Goal: Task Accomplishment & Management: Complete application form

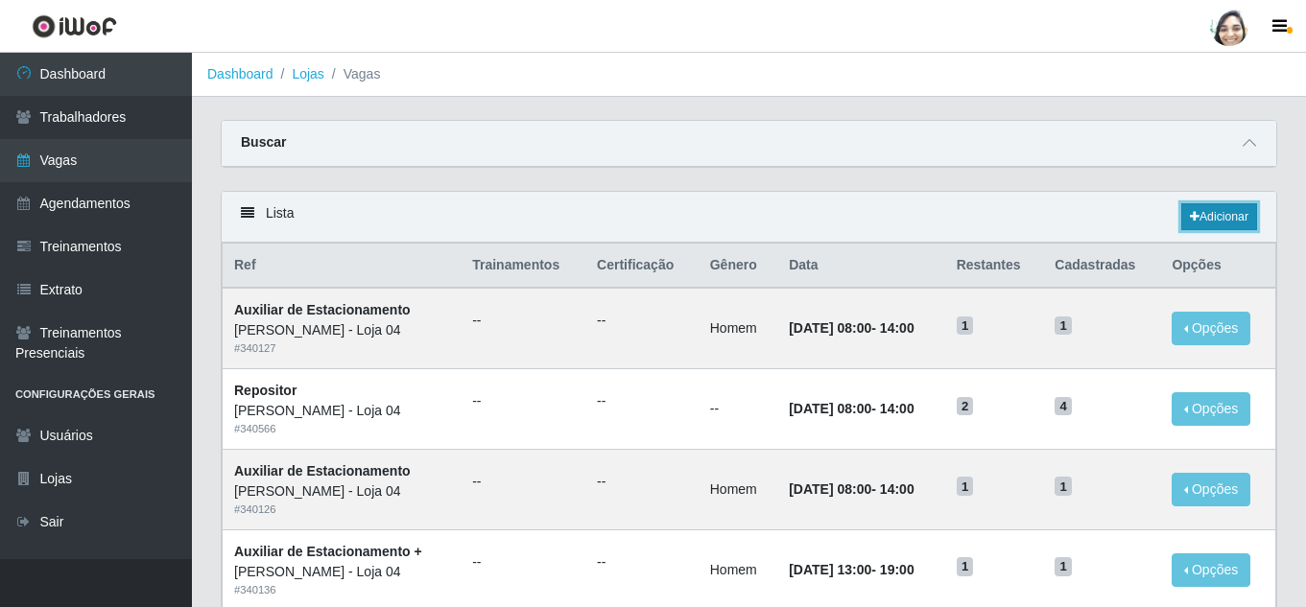
click at [1209, 220] on link "Adicionar" at bounding box center [1219, 216] width 76 height 27
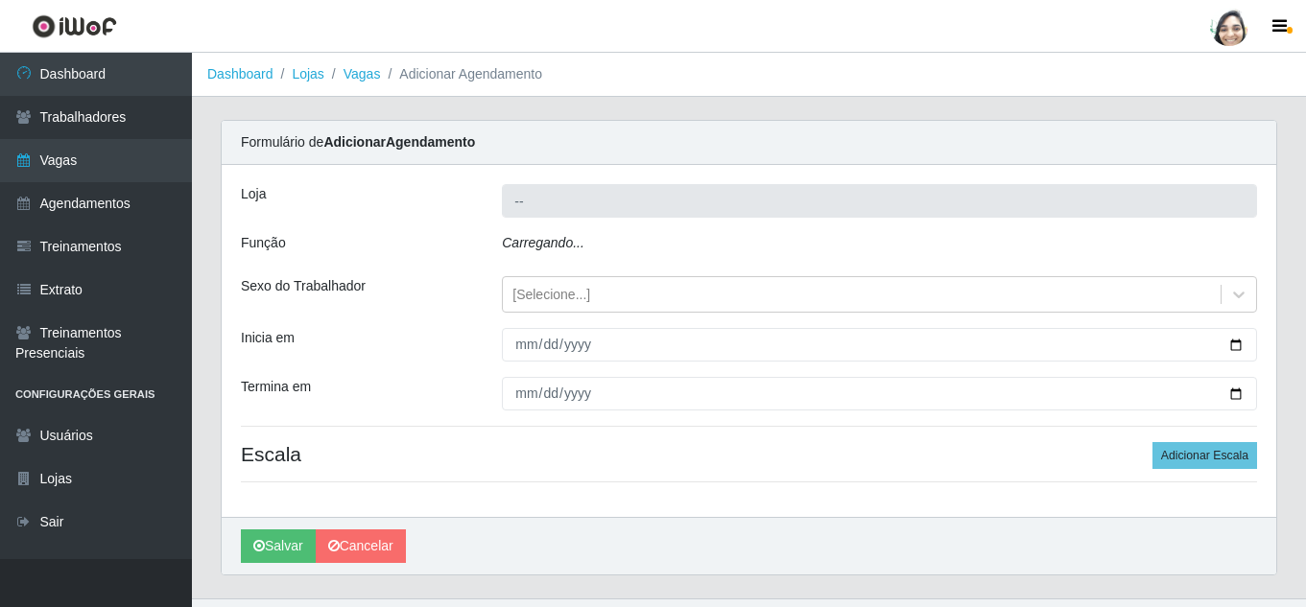
type input "[PERSON_NAME] - Loja 04"
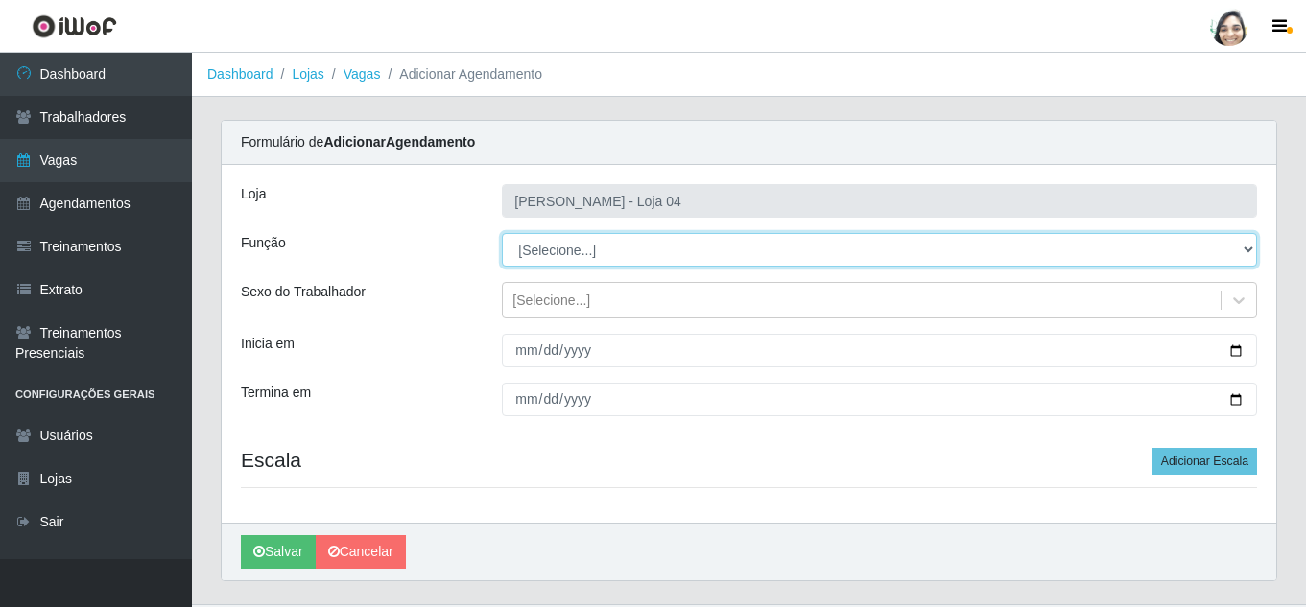
click at [626, 250] on select "[Selecione...] ASG ASG + ASG ++ Auxiliar de Depósito Auxiliar de Depósito + Aux…" at bounding box center [879, 250] width 755 height 34
select select "22"
click at [502, 233] on select "[Selecione...] ASG ASG + ASG ++ Auxiliar de Depósito Auxiliar de Depósito + Aux…" at bounding box center [879, 250] width 755 height 34
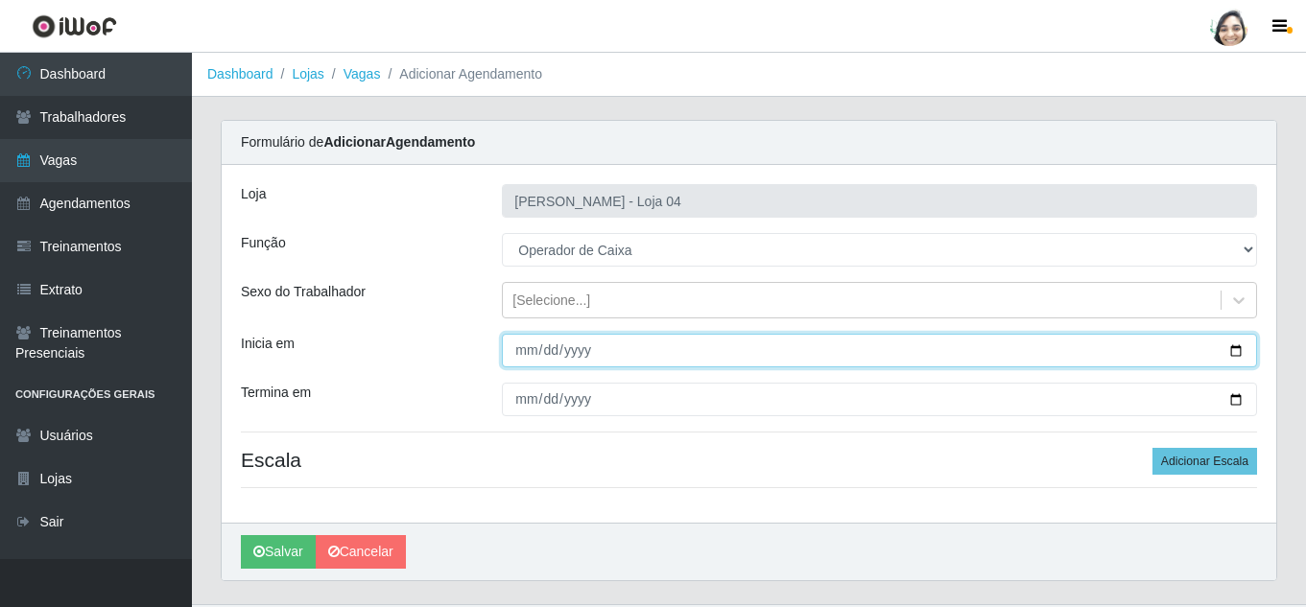
click at [526, 349] on input "Inicia em" at bounding box center [879, 351] width 755 height 34
type input "[DATE]"
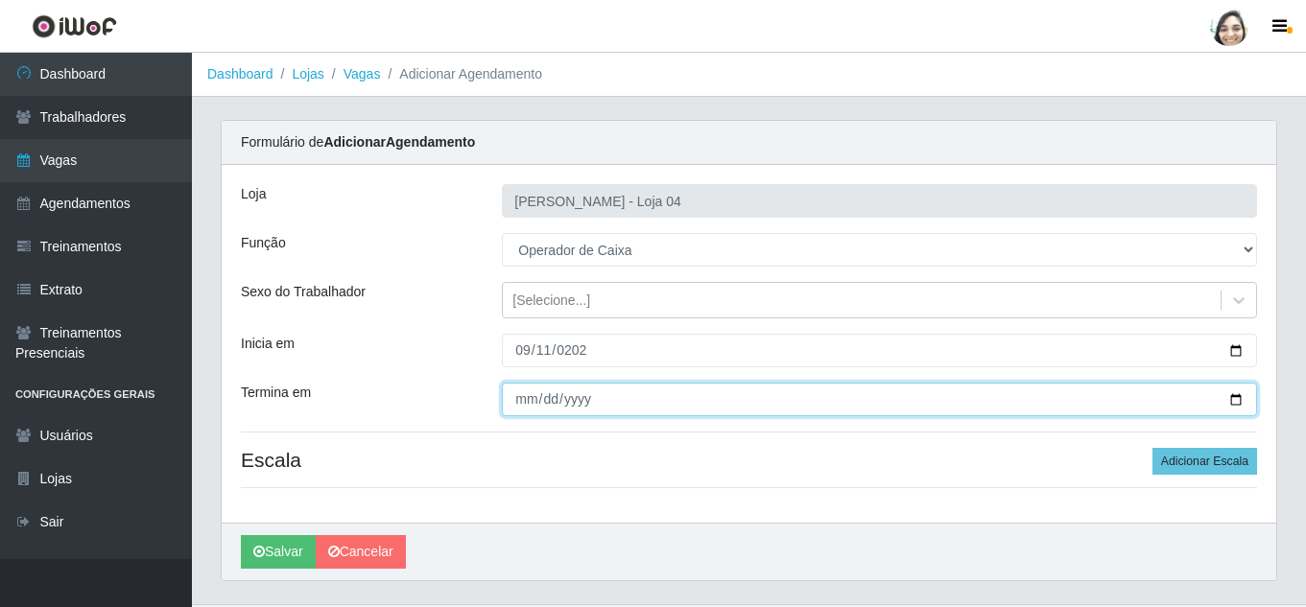
click at [510, 401] on input "Termina em" at bounding box center [879, 400] width 755 height 34
type input "[DATE]"
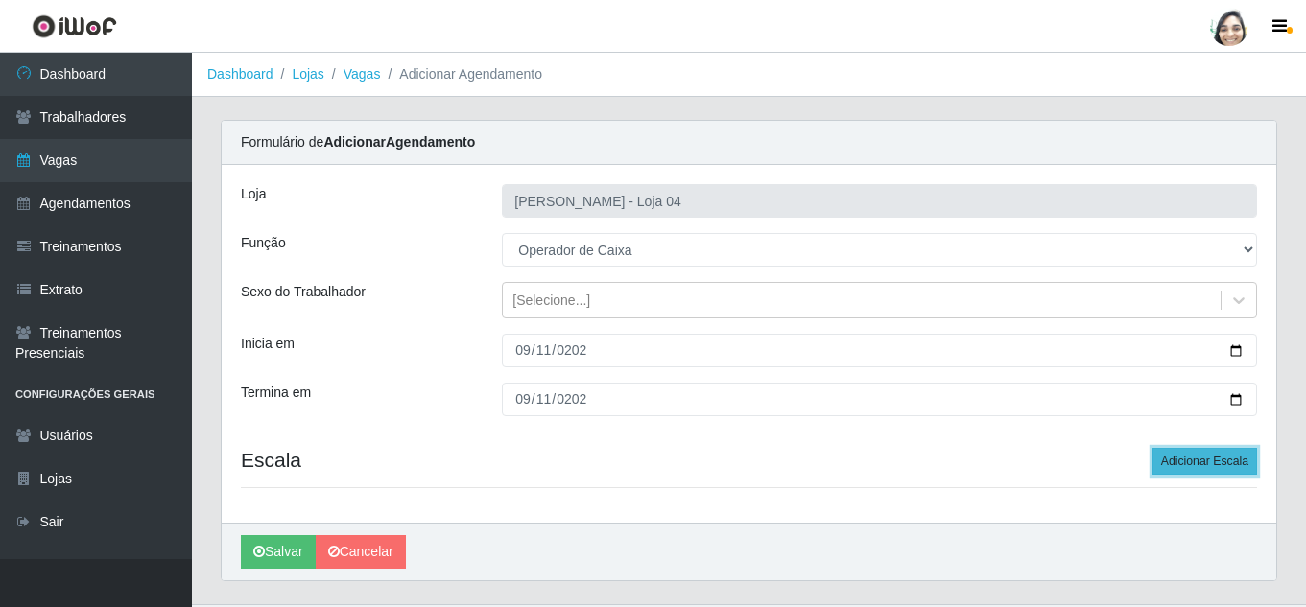
click at [1180, 465] on button "Adicionar Escala" at bounding box center [1204, 461] width 105 height 27
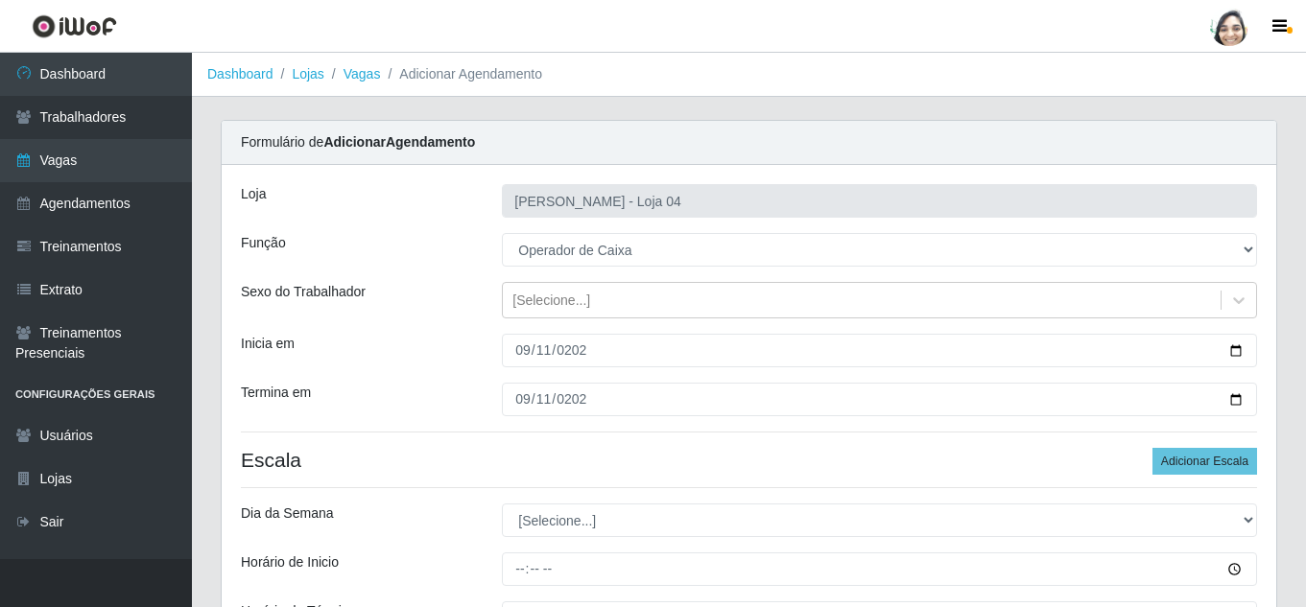
click at [577, 472] on h4 "Escala Adicionar Escala" at bounding box center [749, 460] width 1016 height 24
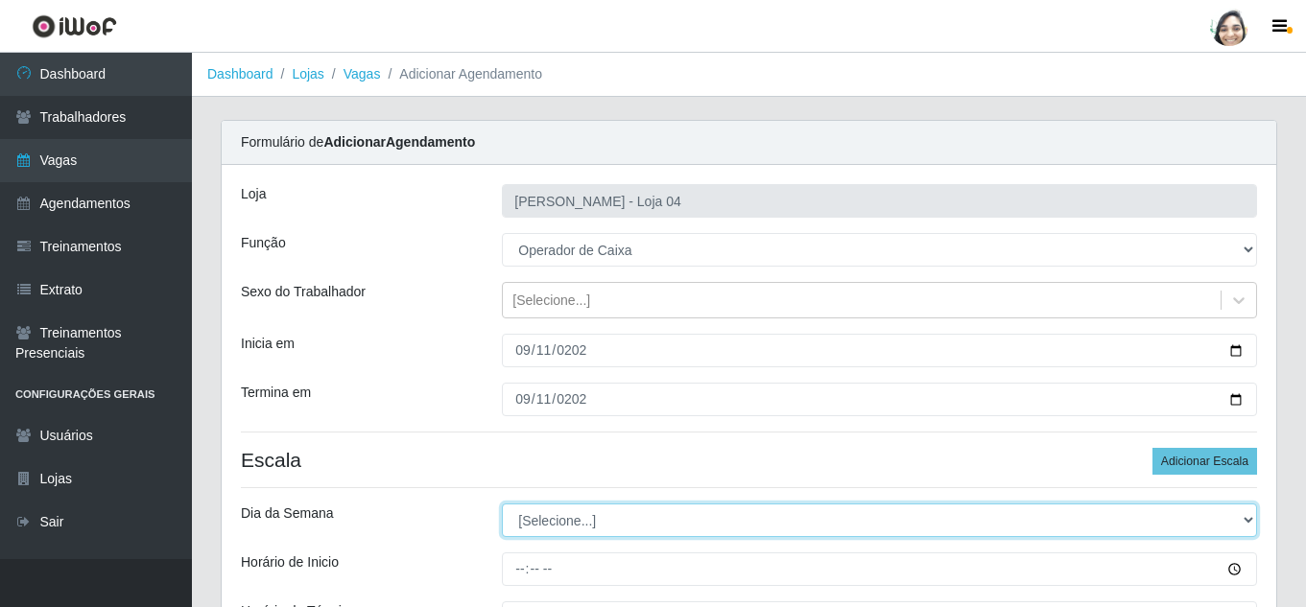
click at [617, 512] on select "[Selecione...] Segunda Terça Quarta Quinta Sexta Sábado Domingo" at bounding box center [879, 521] width 755 height 34
select select "4"
click at [502, 504] on select "[Selecione...] Segunda Terça Quarta Quinta Sexta Sábado Domingo" at bounding box center [879, 521] width 755 height 34
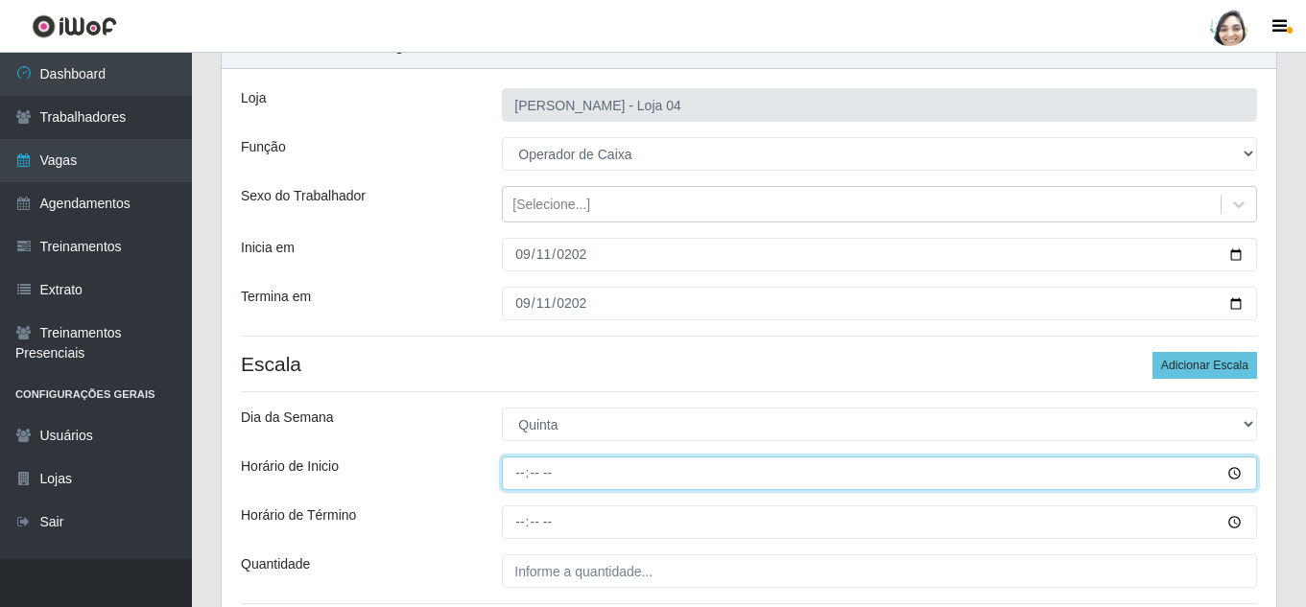
click at [527, 472] on input "Horário de Inicio" at bounding box center [879, 474] width 755 height 34
type input "08:20"
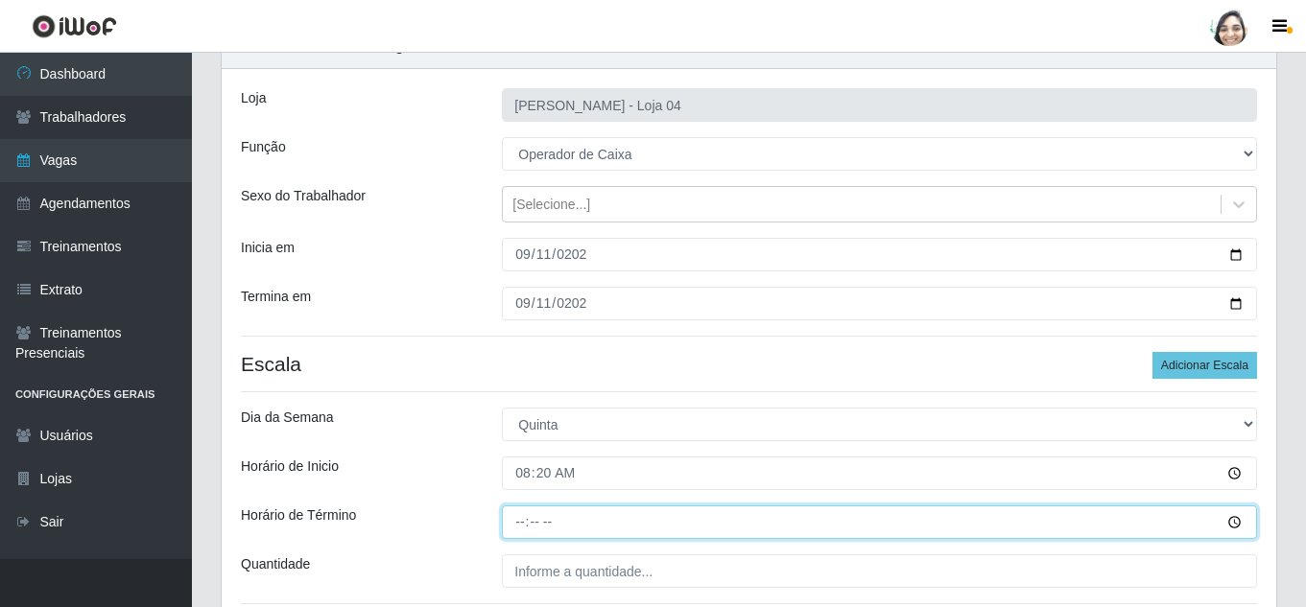
click at [513, 525] on input "Horário de Término" at bounding box center [879, 523] width 755 height 34
type input "14:20"
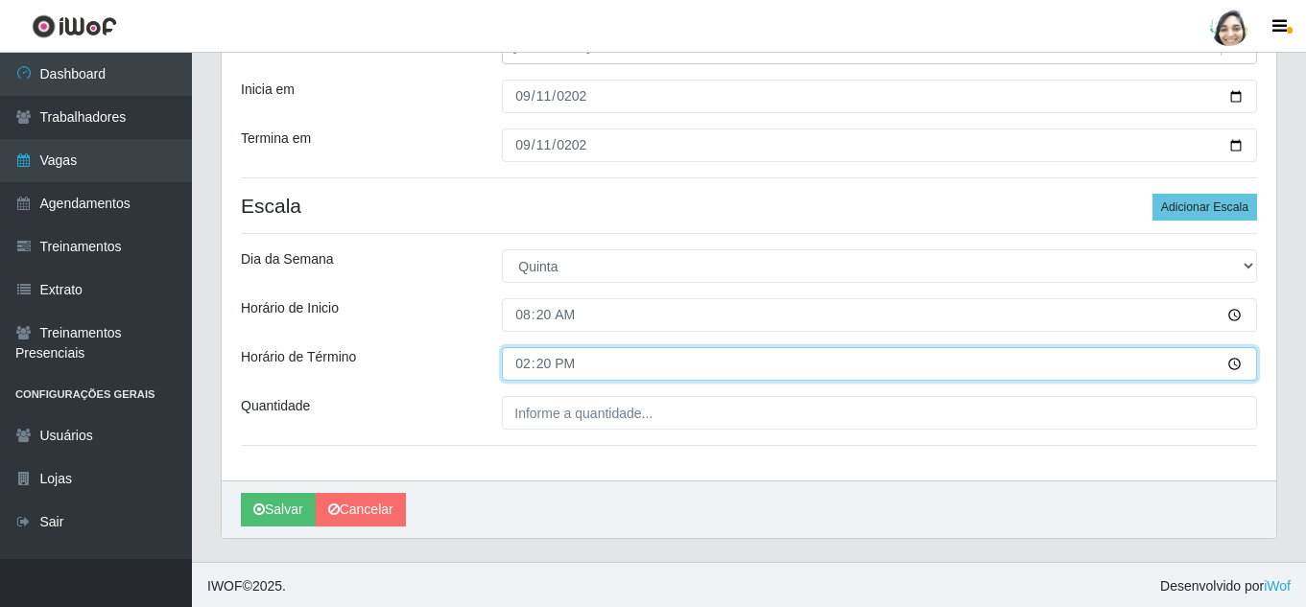
scroll to position [257, 0]
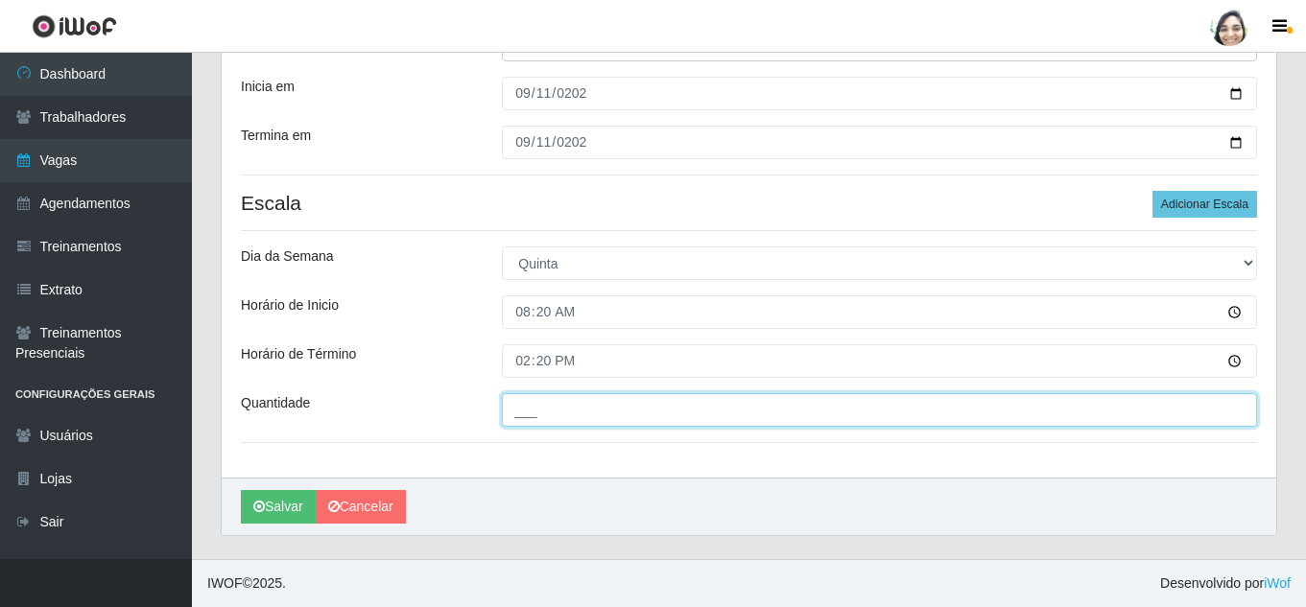
click at [561, 412] on input "___" at bounding box center [879, 410] width 755 height 34
type input "01_"
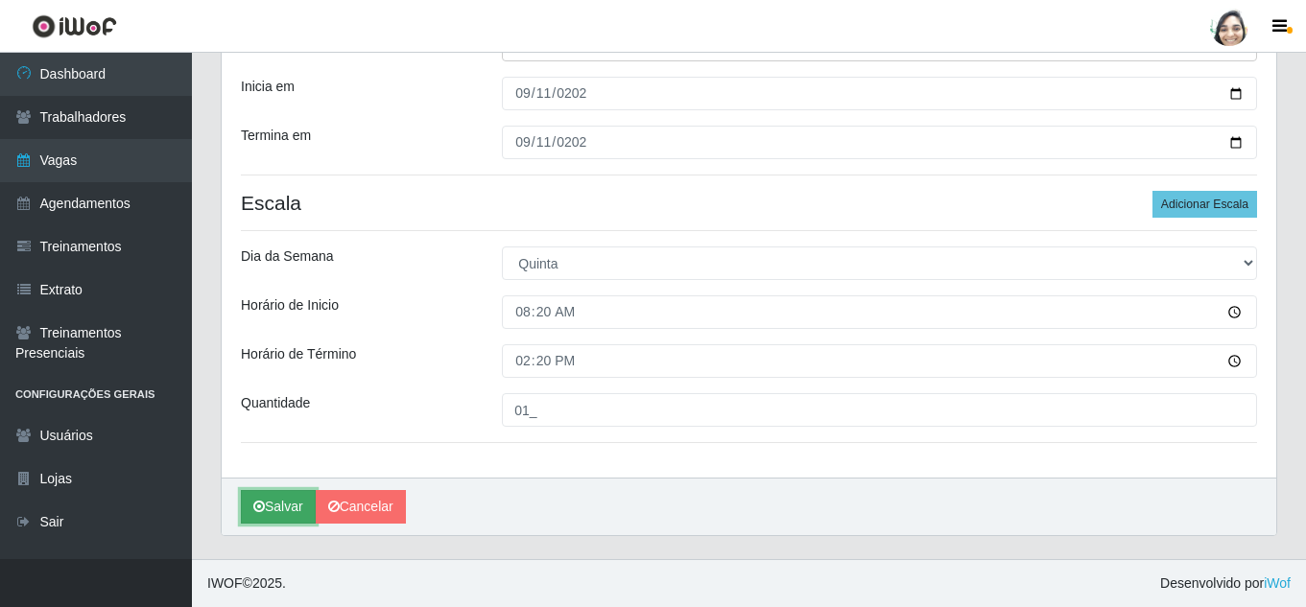
click at [260, 509] on icon "submit" at bounding box center [259, 506] width 12 height 13
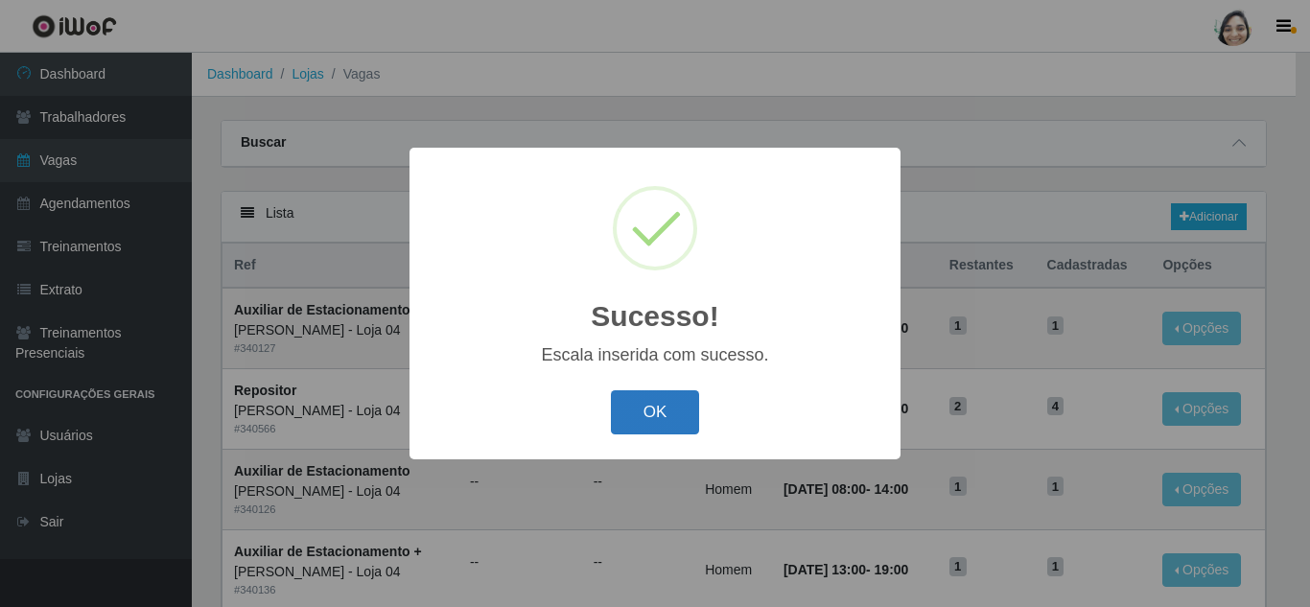
click at [640, 411] on button "OK" at bounding box center [655, 412] width 89 height 45
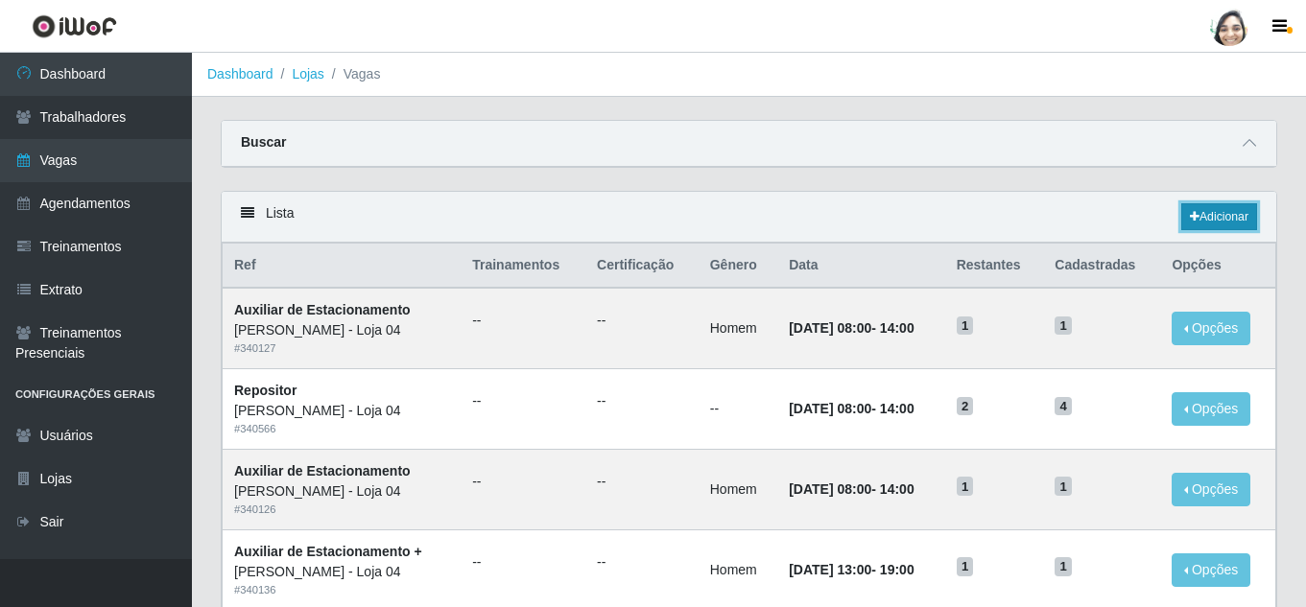
click at [1214, 227] on link "Adicionar" at bounding box center [1219, 216] width 76 height 27
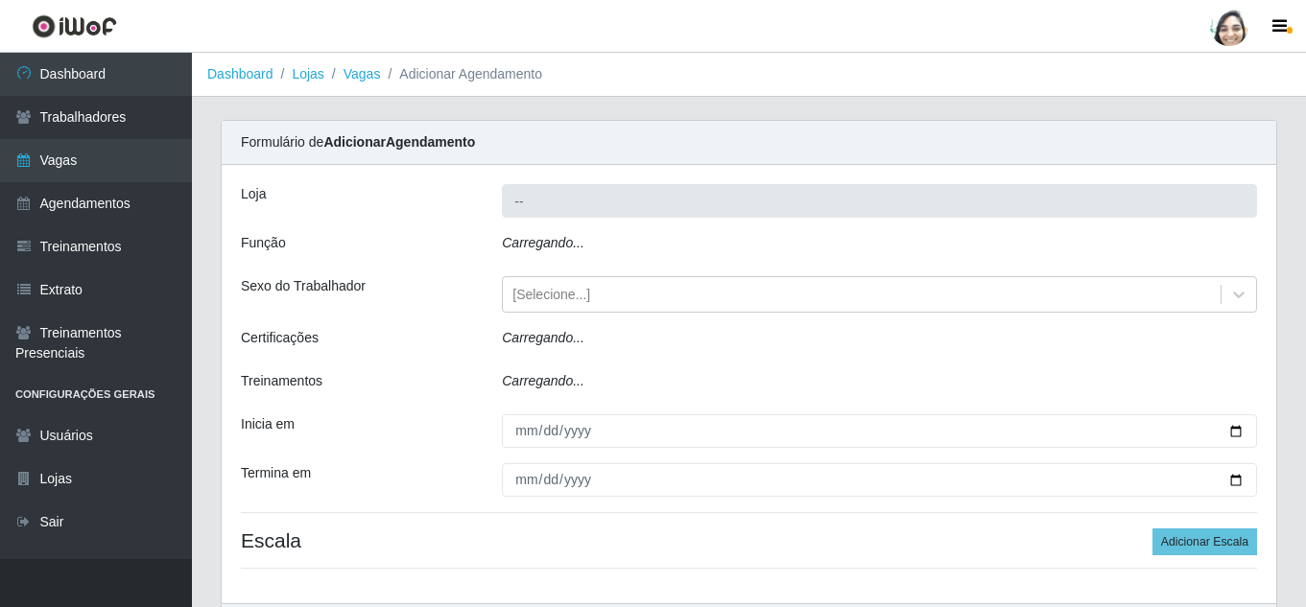
type input "[PERSON_NAME] - Loja 04"
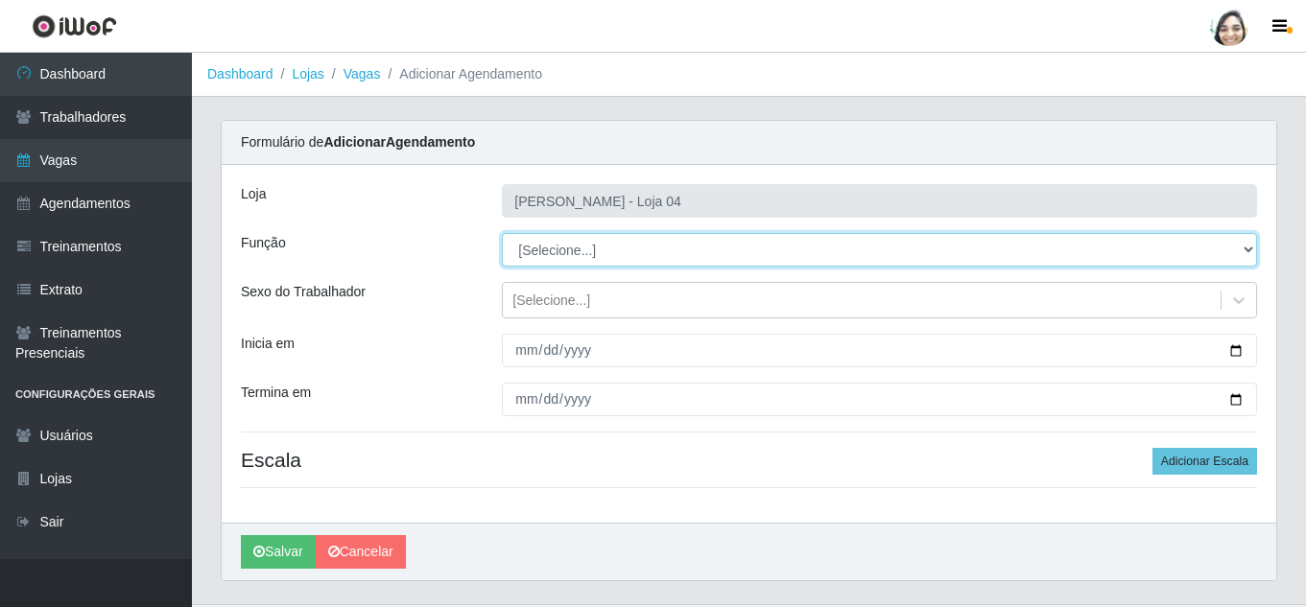
click at [568, 264] on select "[Selecione...] ASG ASG + ASG ++ Auxiliar de Depósito Auxiliar de Depósito + Aux…" at bounding box center [879, 250] width 755 height 34
select select "22"
click at [502, 233] on select "[Selecione...] ASG ASG + ASG ++ Auxiliar de Depósito Auxiliar de Depósito + Aux…" at bounding box center [879, 250] width 755 height 34
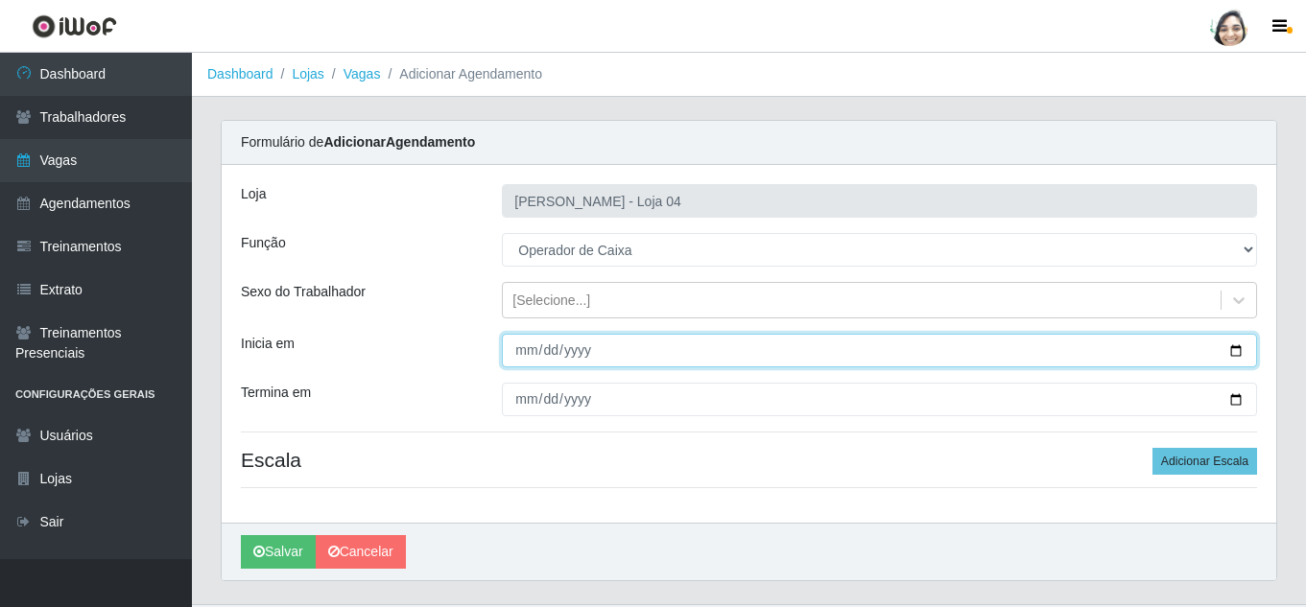
click at [529, 352] on input "Inicia em" at bounding box center [879, 351] width 755 height 34
type input "[DATE]"
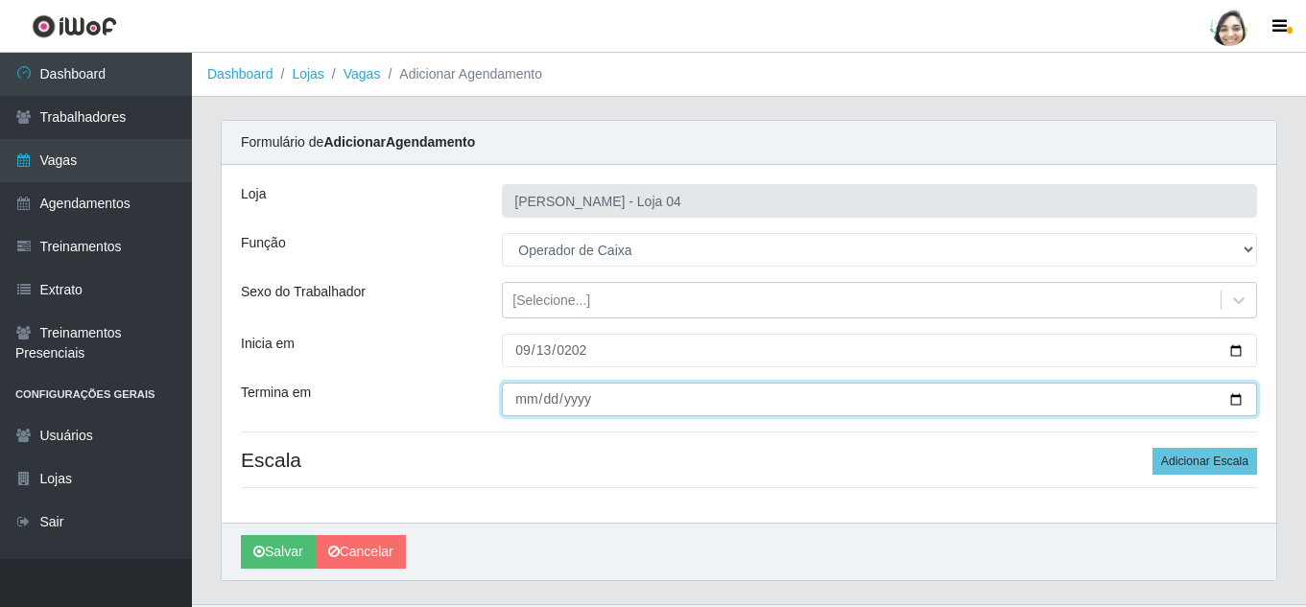
click at [531, 400] on input "Termina em" at bounding box center [879, 400] width 755 height 34
type input "[DATE]"
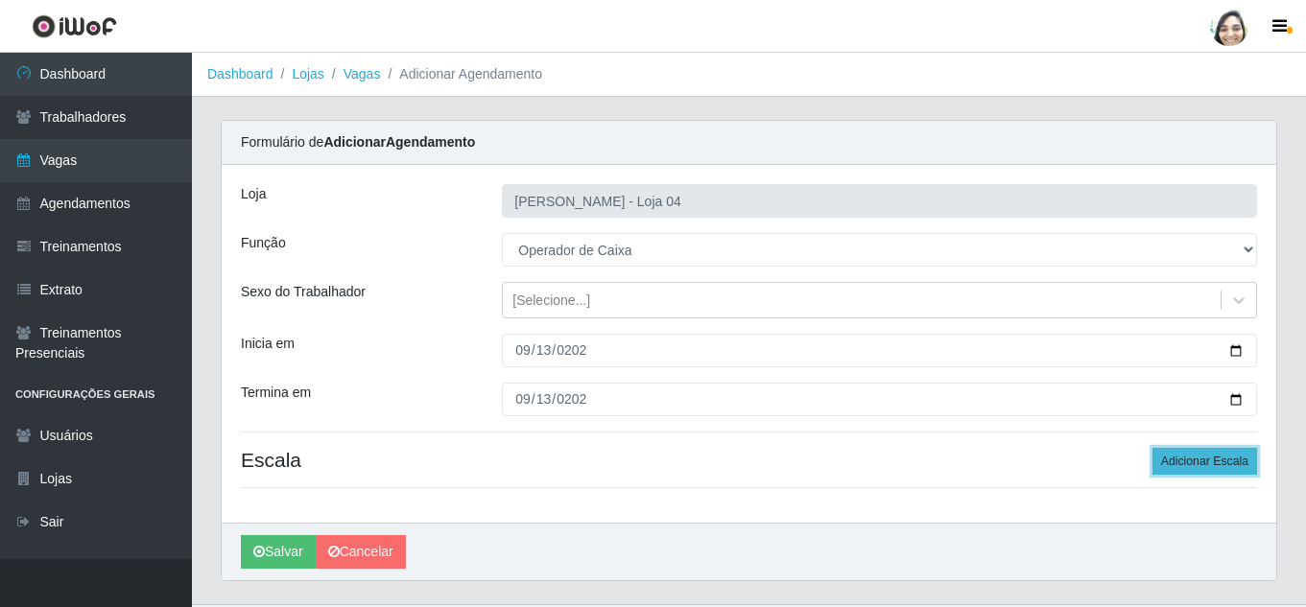
click at [1217, 459] on button "Adicionar Escala" at bounding box center [1204, 461] width 105 height 27
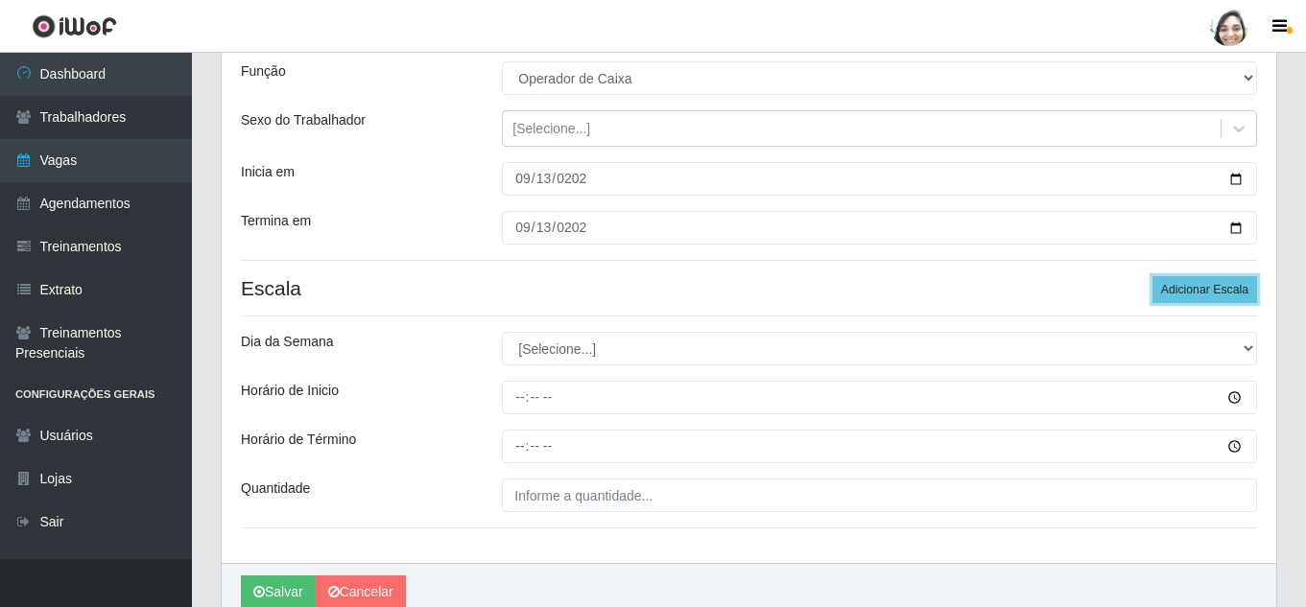
scroll to position [192, 0]
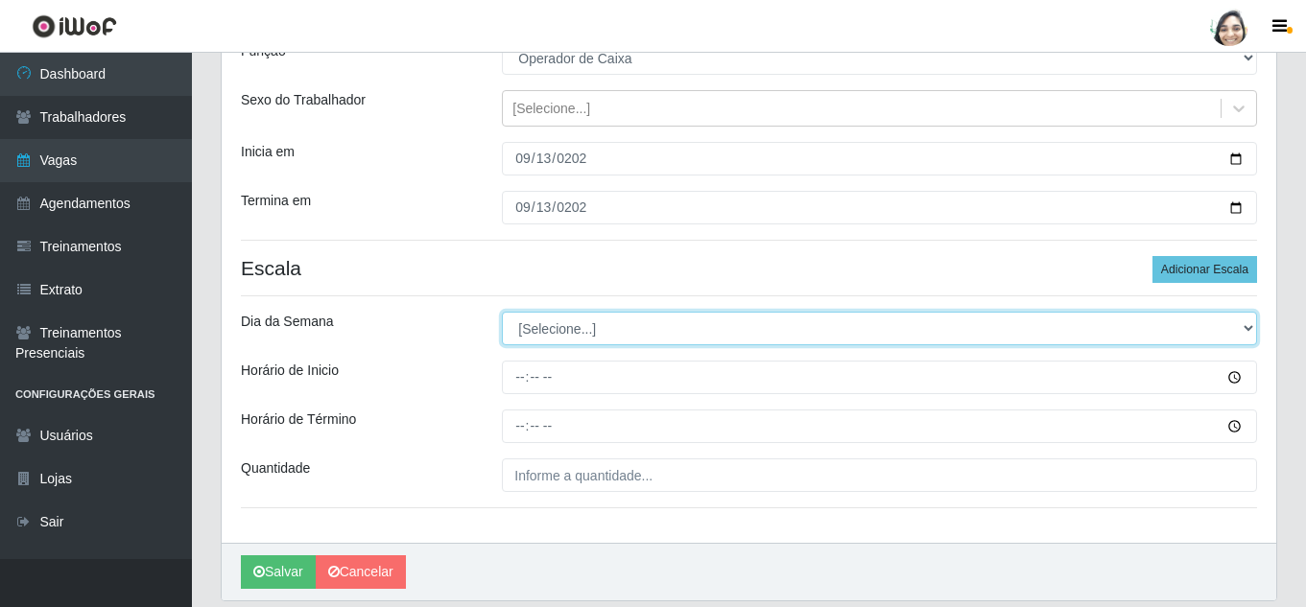
click at [549, 331] on select "[Selecione...] Segunda Terça Quarta Quinta Sexta Sábado Domingo" at bounding box center [879, 329] width 755 height 34
select select "6"
click at [502, 312] on select "[Selecione...] Segunda Terça Quarta Quinta Sexta Sábado Domingo" at bounding box center [879, 329] width 755 height 34
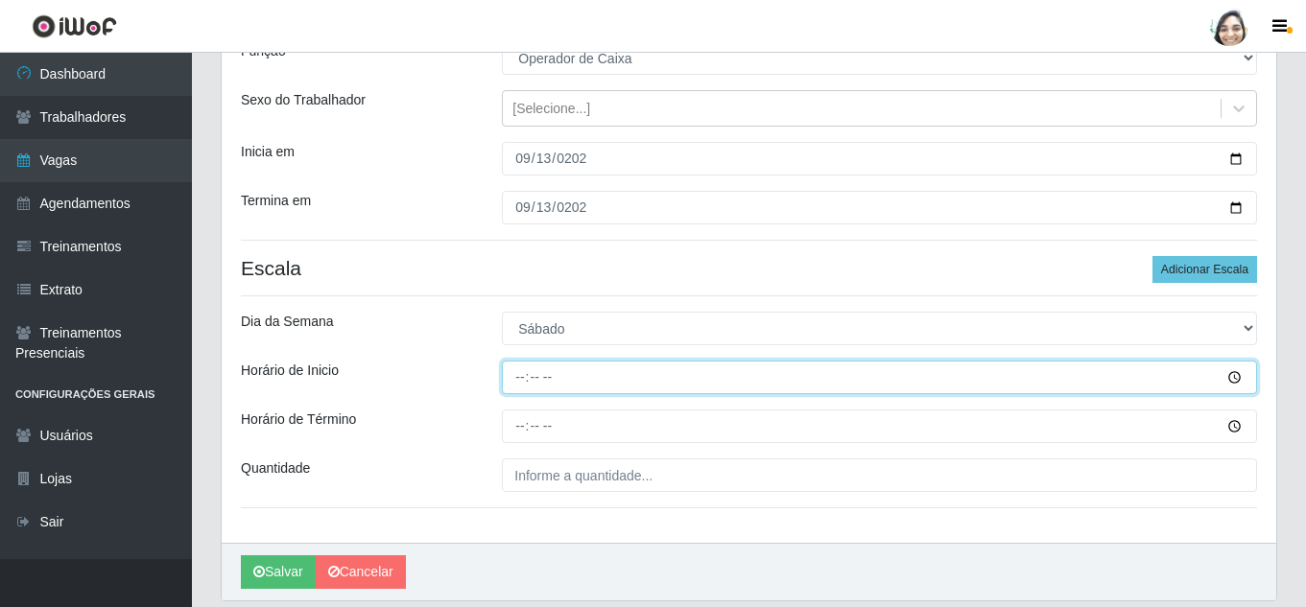
click at [513, 382] on input "Horário de Inicio" at bounding box center [879, 378] width 755 height 34
click at [521, 379] on input "13:09" at bounding box center [879, 378] width 755 height 34
type input "08:20"
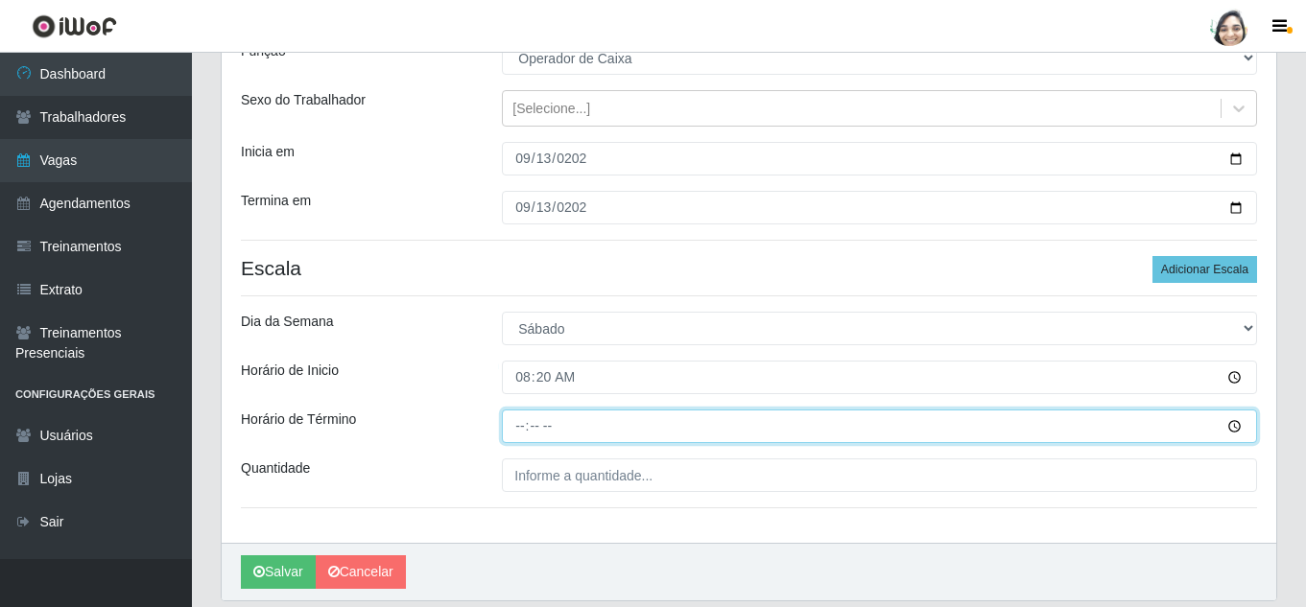
click at [517, 413] on input "Horário de Término" at bounding box center [879, 427] width 755 height 34
type input "14:20"
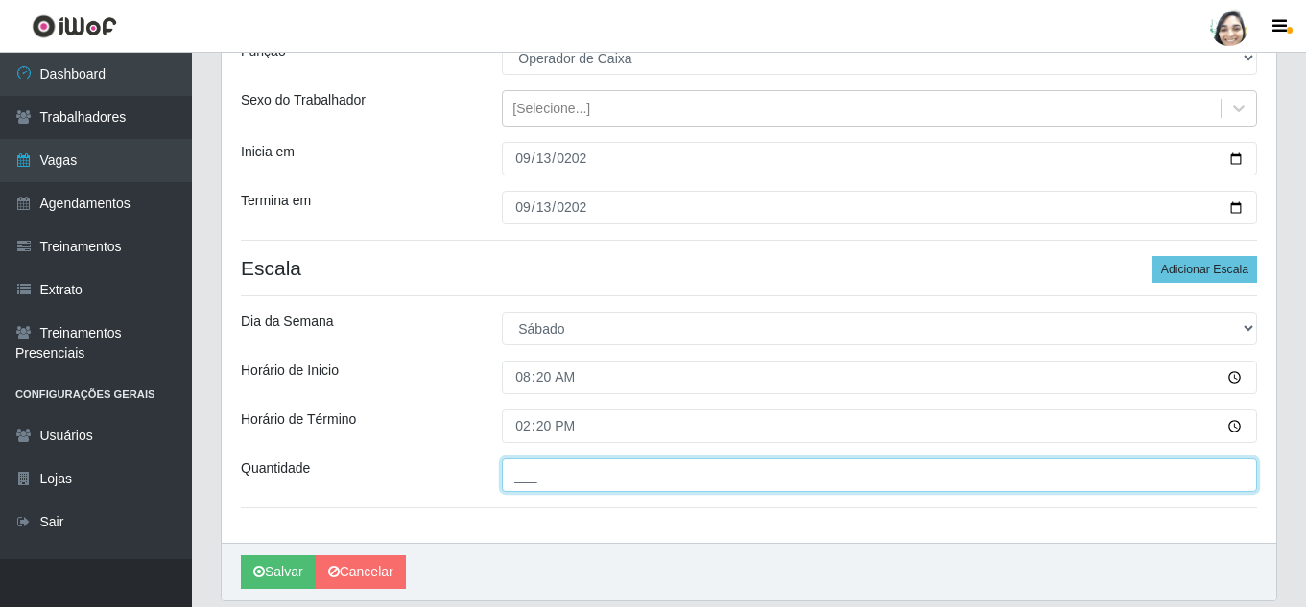
click at [536, 469] on input "___" at bounding box center [879, 476] width 755 height 34
type input "01_"
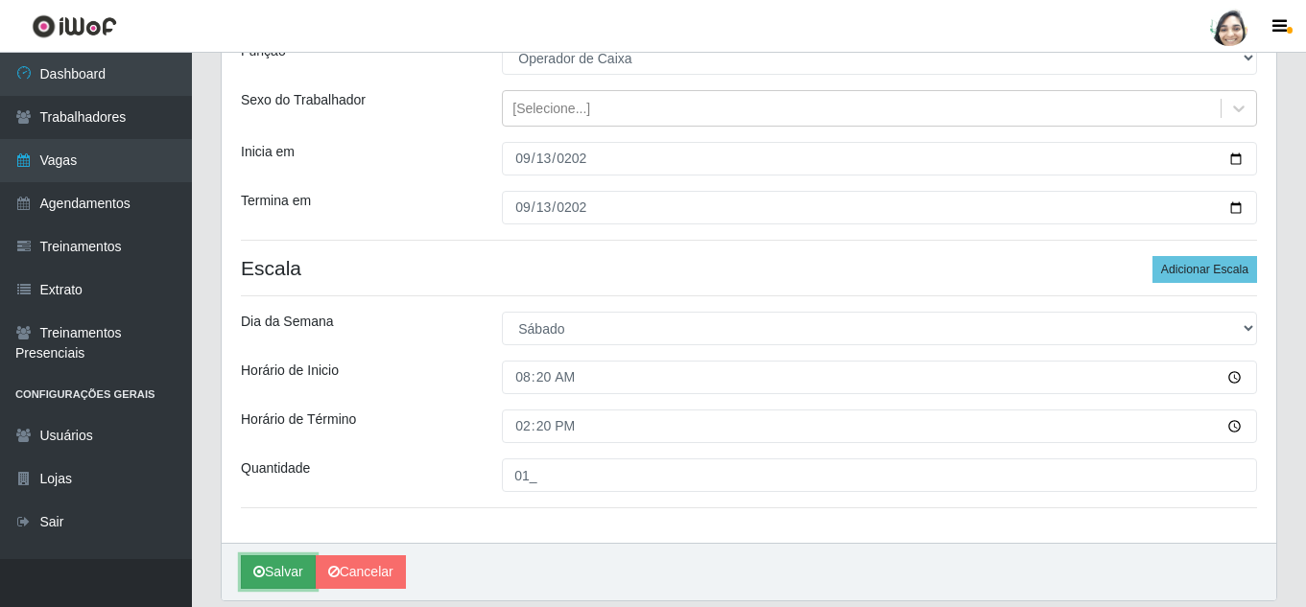
click at [289, 568] on button "Salvar" at bounding box center [278, 572] width 75 height 34
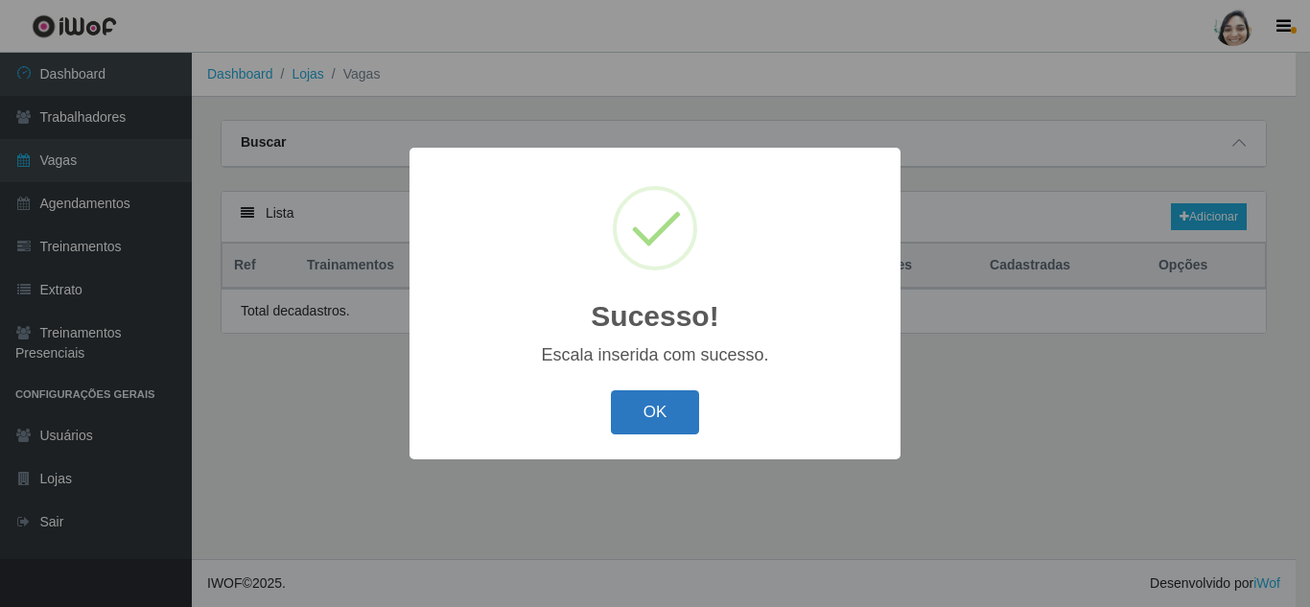
click at [664, 400] on button "OK" at bounding box center [655, 412] width 89 height 45
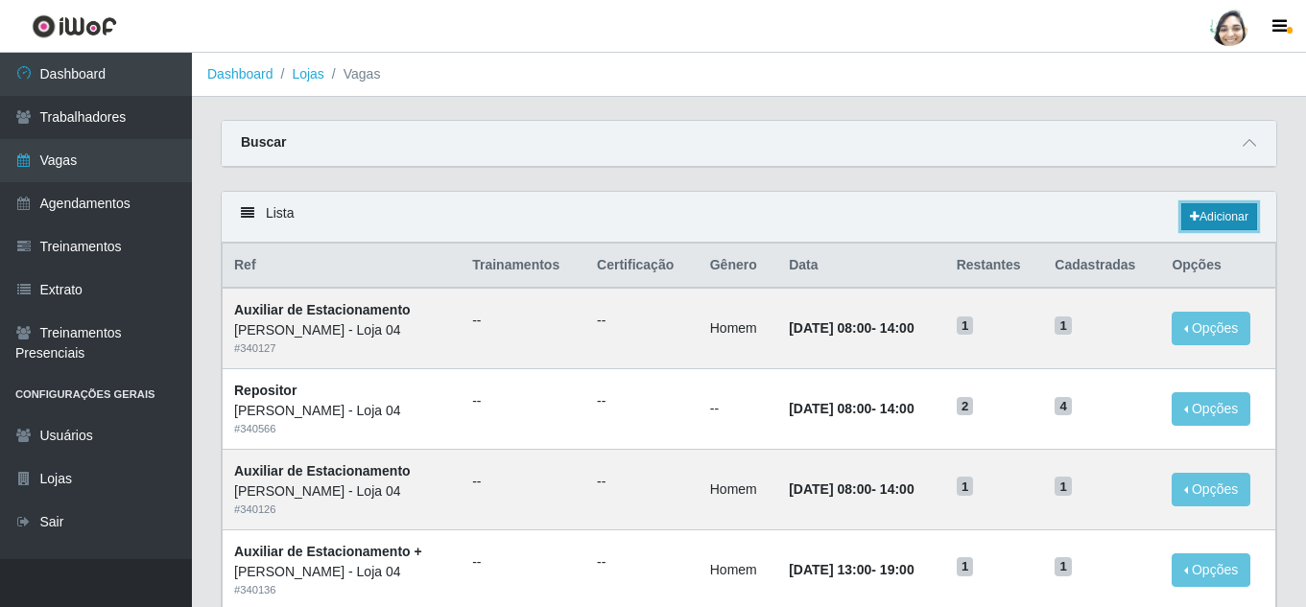
click at [1234, 218] on link "Adicionar" at bounding box center [1219, 216] width 76 height 27
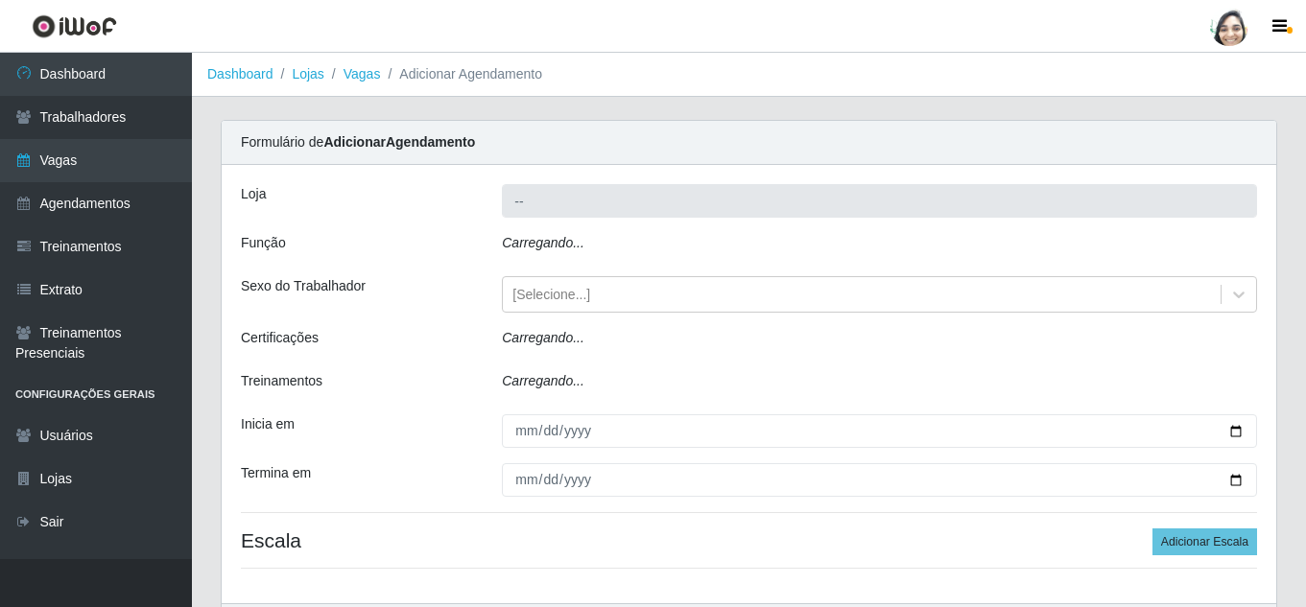
type input "[PERSON_NAME] - Loja 04"
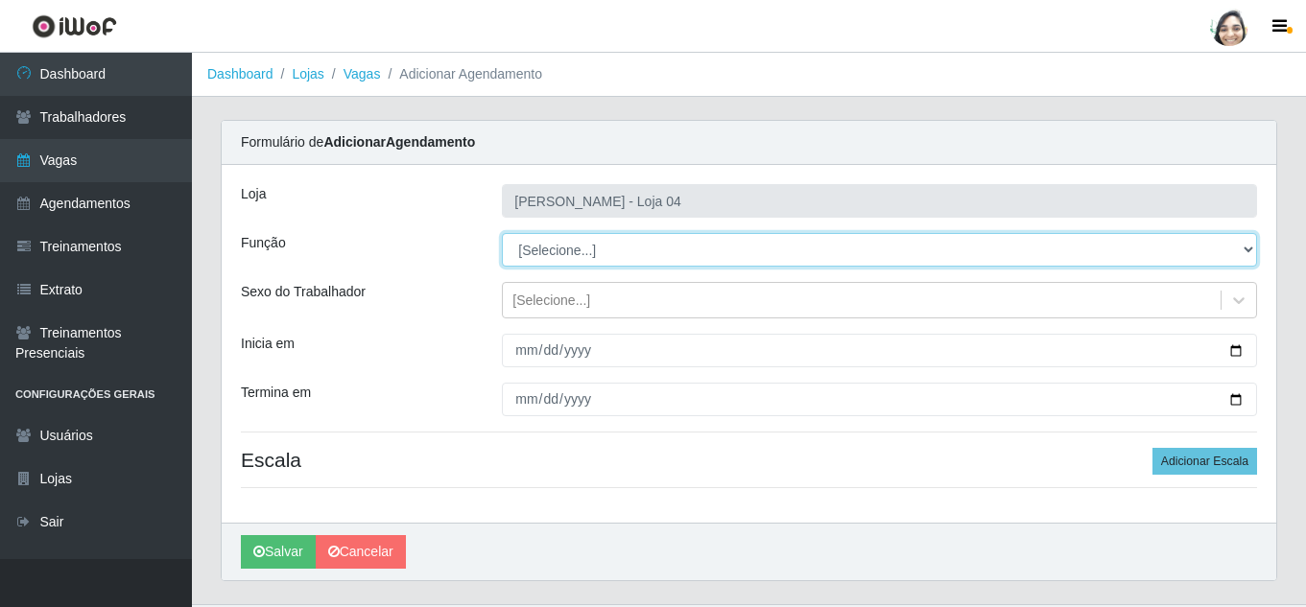
click at [569, 253] on select "[Selecione...] ASG ASG + ASG ++ Auxiliar de Depósito Auxiliar de Depósito + Aux…" at bounding box center [879, 250] width 755 height 34
select select "22"
click at [502, 233] on select "[Selecione...] ASG ASG + ASG ++ Auxiliar de Depósito Auxiliar de Depósito + Aux…" at bounding box center [879, 250] width 755 height 34
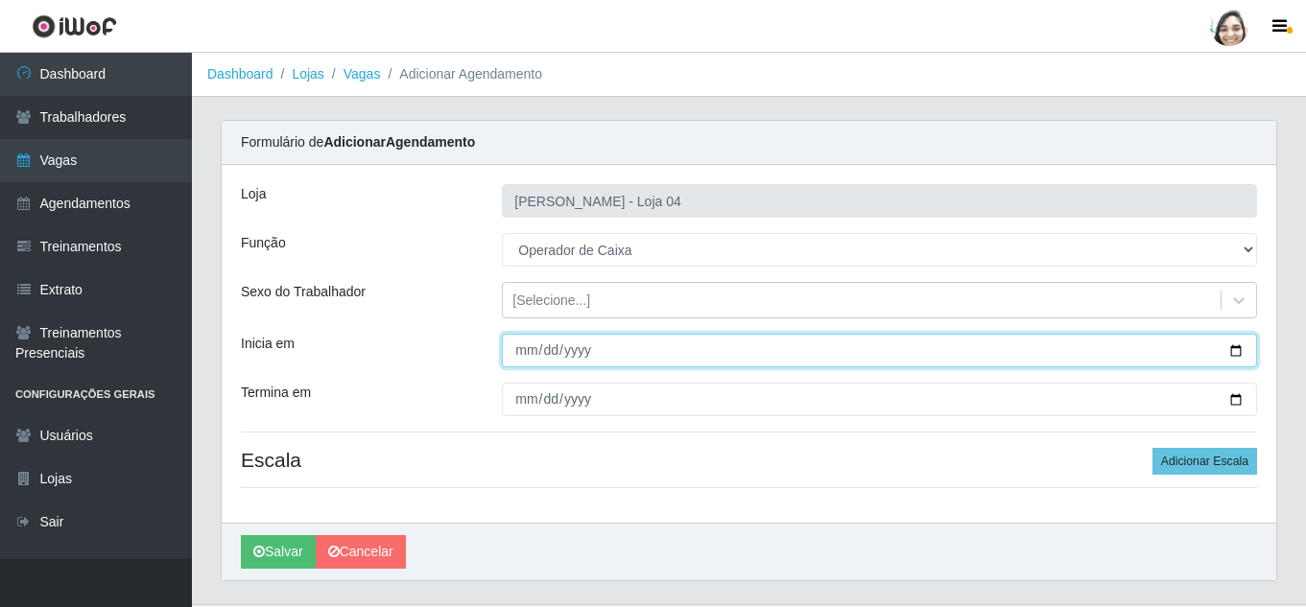
click at [528, 354] on input "Inicia em" at bounding box center [879, 351] width 755 height 34
type input "[DATE]"
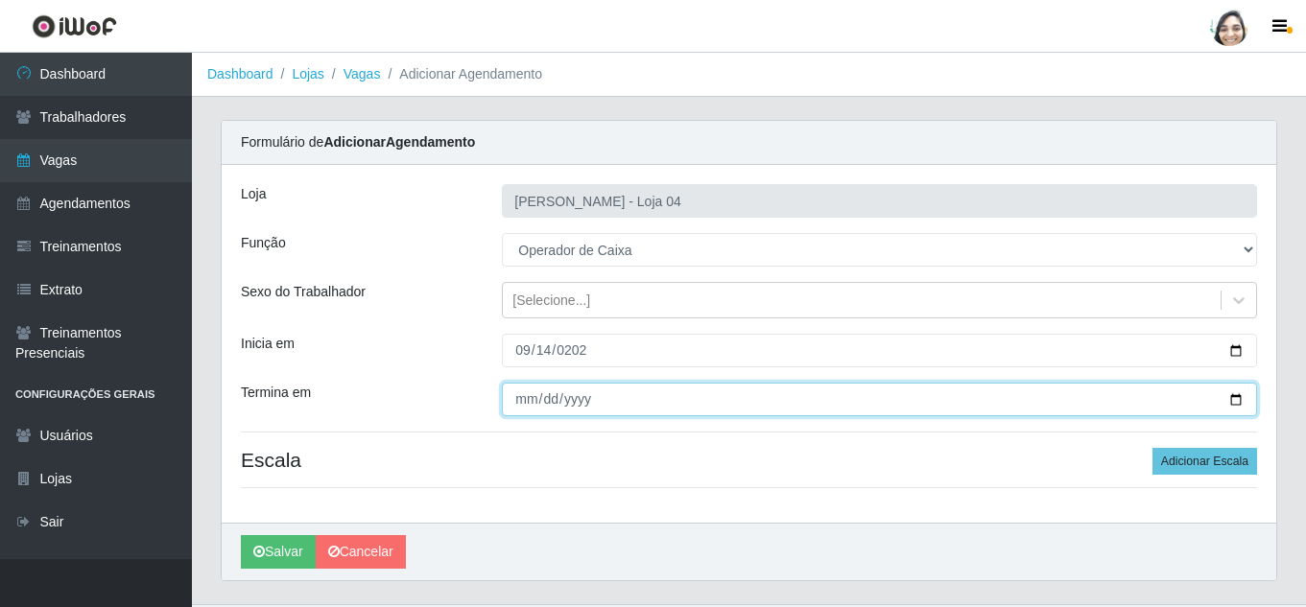
click at [530, 403] on input "Termina em" at bounding box center [879, 400] width 755 height 34
type input "[DATE]"
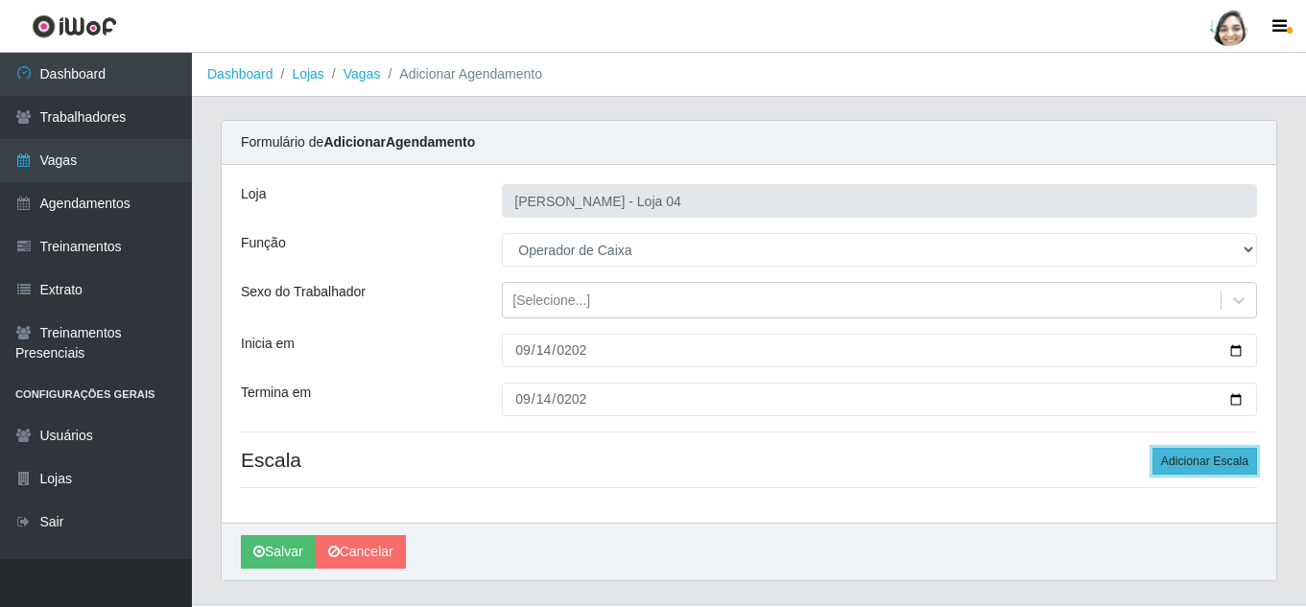
click at [1182, 464] on button "Adicionar Escala" at bounding box center [1204, 461] width 105 height 27
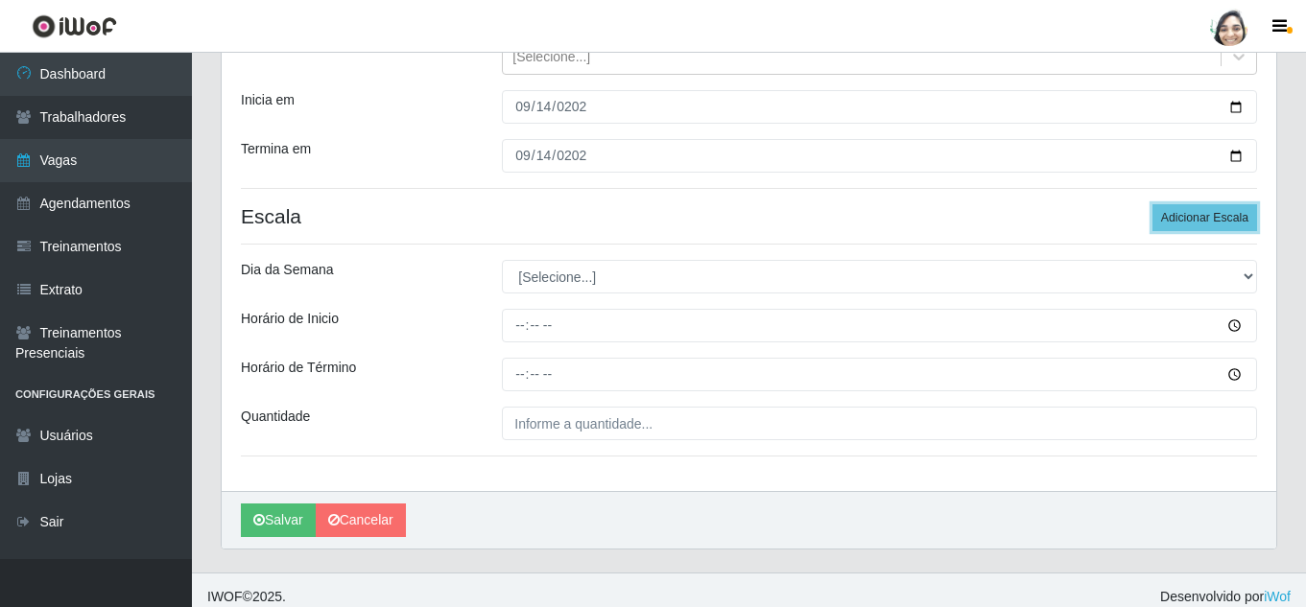
scroll to position [257, 0]
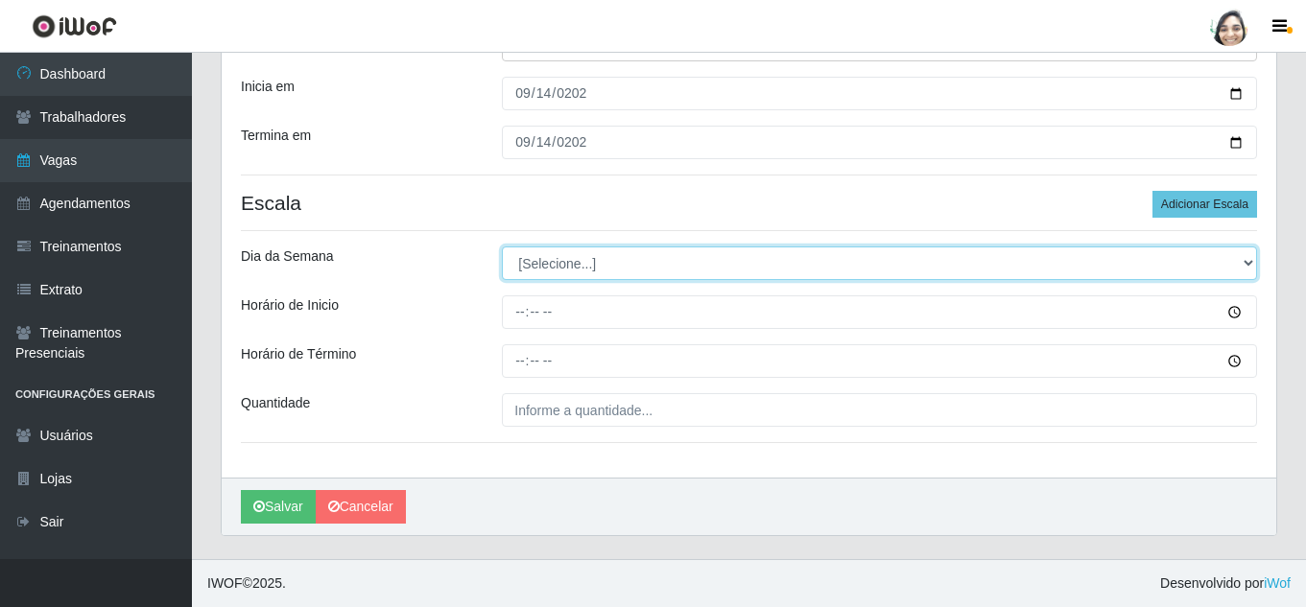
click at [577, 271] on select "[Selecione...] Segunda Terça Quarta Quinta Sexta Sábado Domingo" at bounding box center [879, 264] width 755 height 34
select select "0"
click at [502, 247] on select "[Selecione...] Segunda Terça Quarta Quinta Sexta Sábado Domingo" at bounding box center [879, 264] width 755 height 34
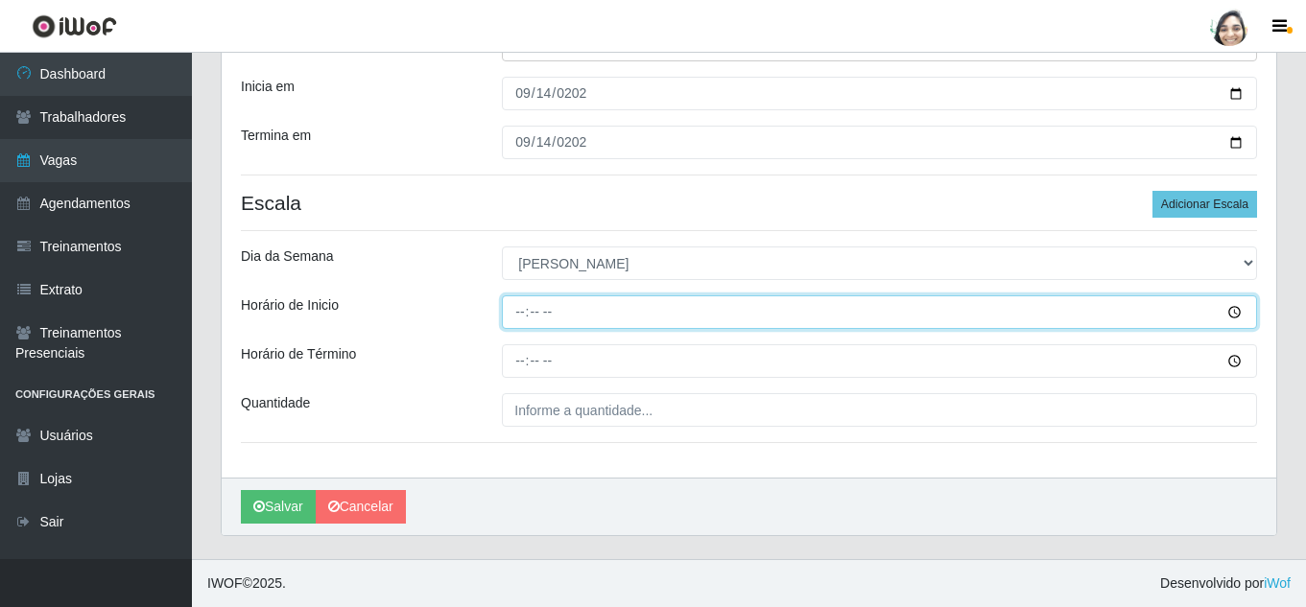
click at [519, 315] on input "Horário de Inicio" at bounding box center [879, 312] width 755 height 34
type input "08:20"
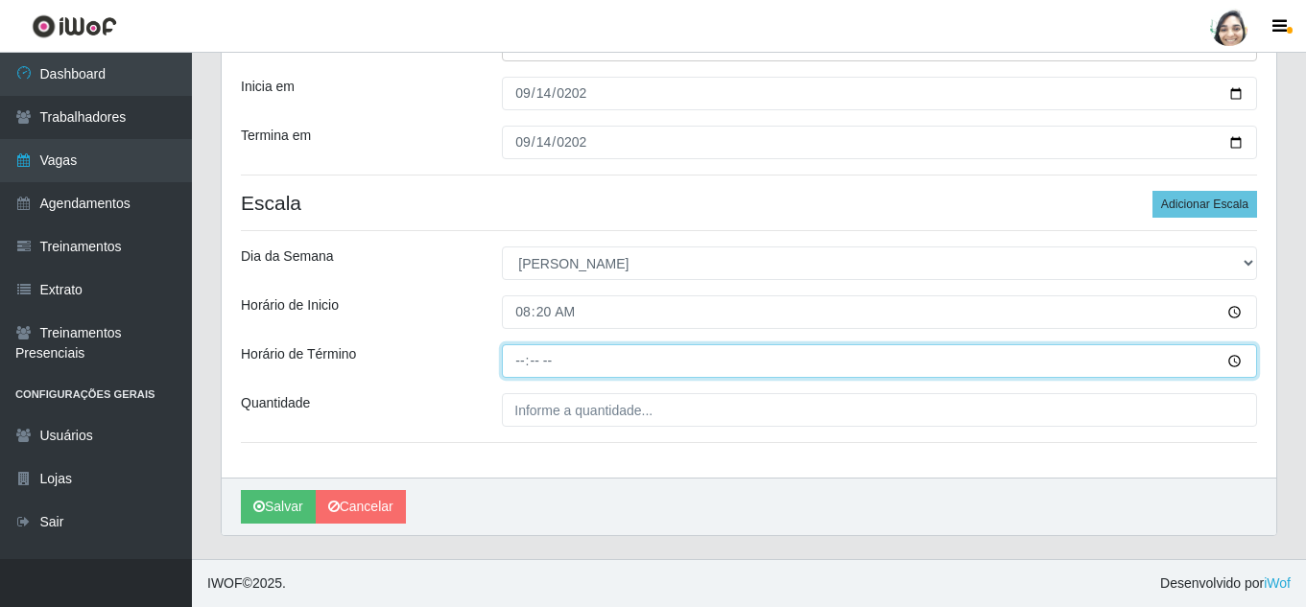
click at [515, 362] on input "Horário de Término" at bounding box center [879, 361] width 755 height 34
type input "14:20"
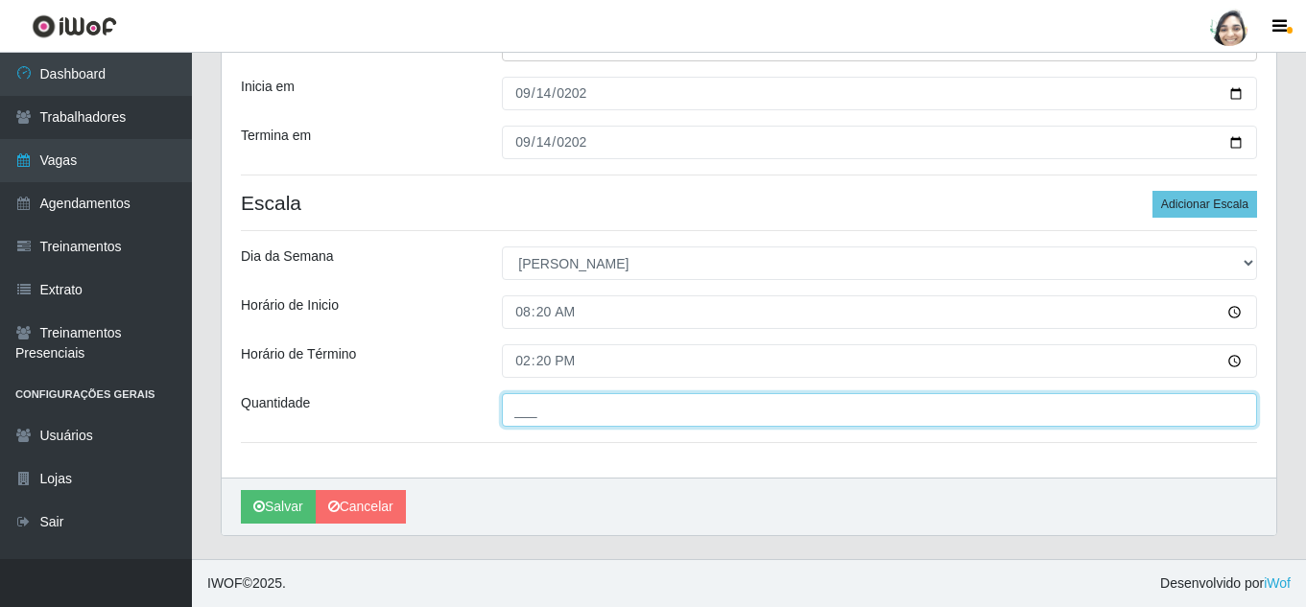
click at [623, 408] on input "___" at bounding box center [879, 410] width 755 height 34
type input "01_"
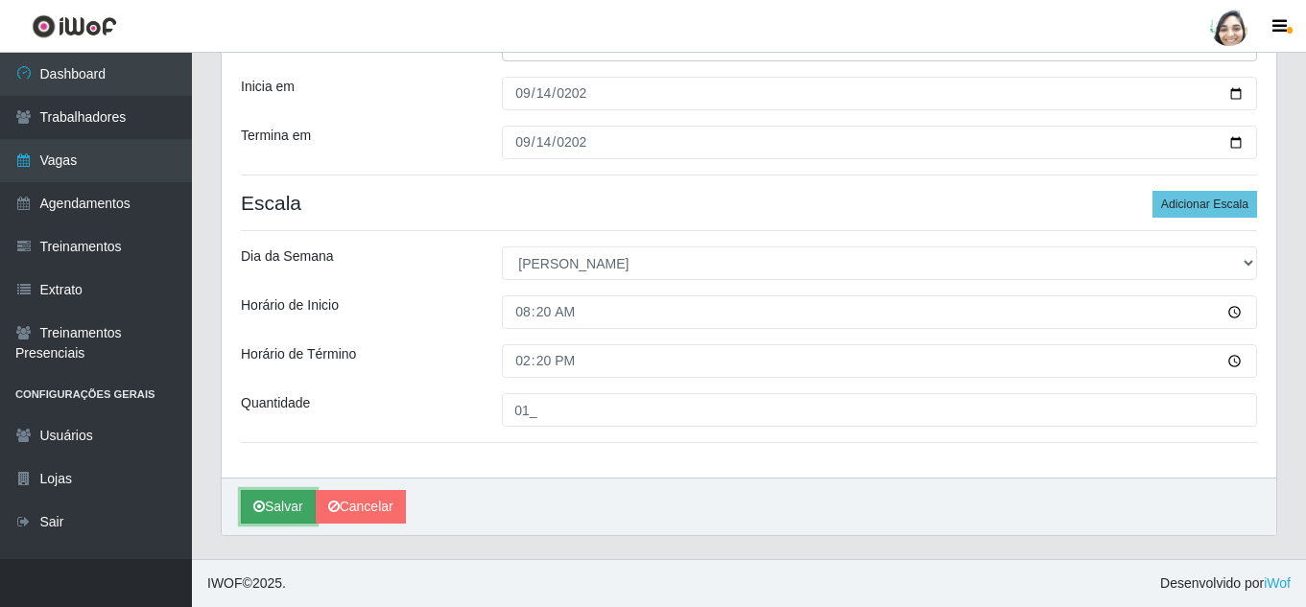
click at [286, 503] on button "Salvar" at bounding box center [278, 507] width 75 height 34
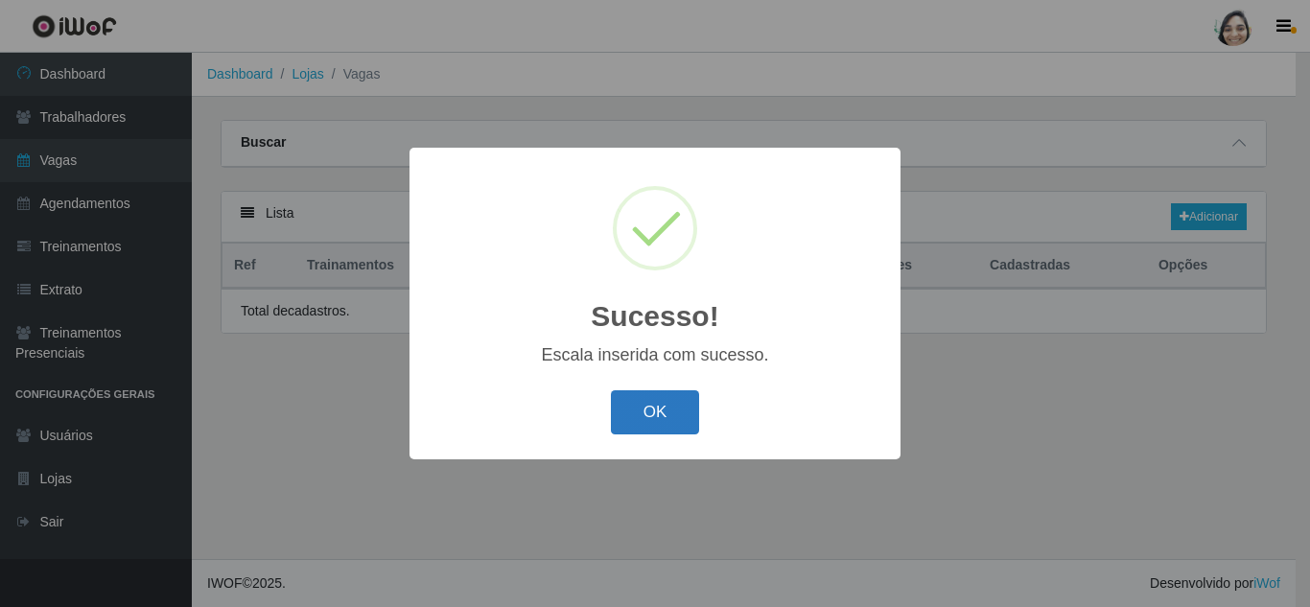
click at [656, 417] on button "OK" at bounding box center [655, 412] width 89 height 45
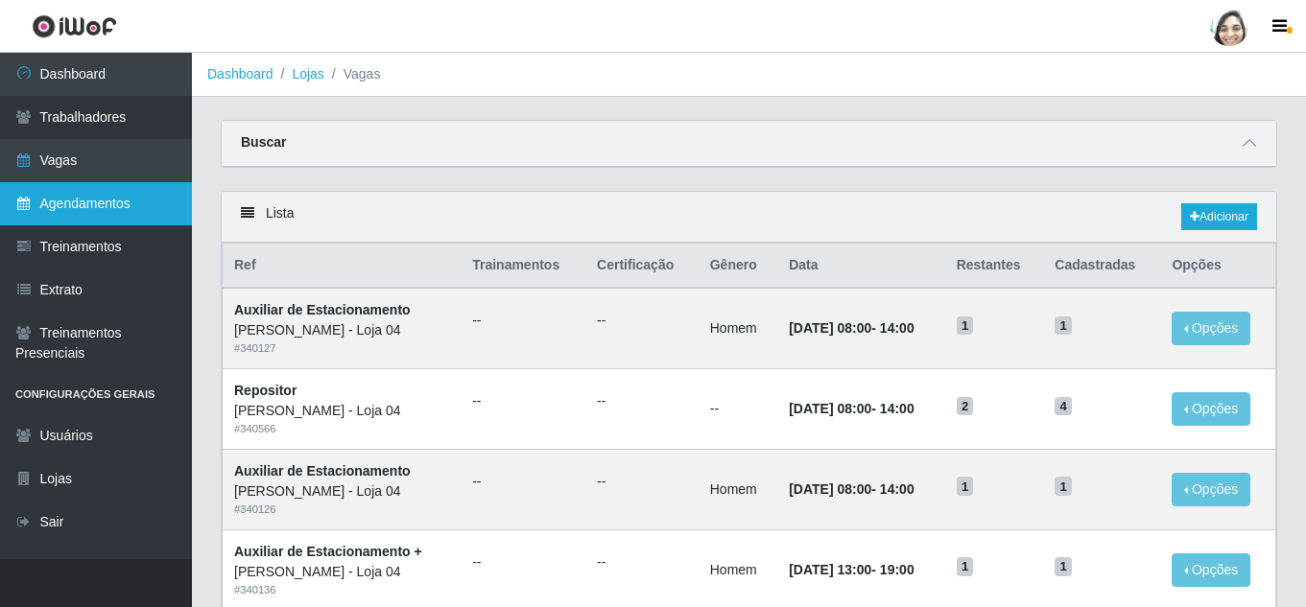
click at [83, 204] on link "Agendamentos" at bounding box center [96, 203] width 192 height 43
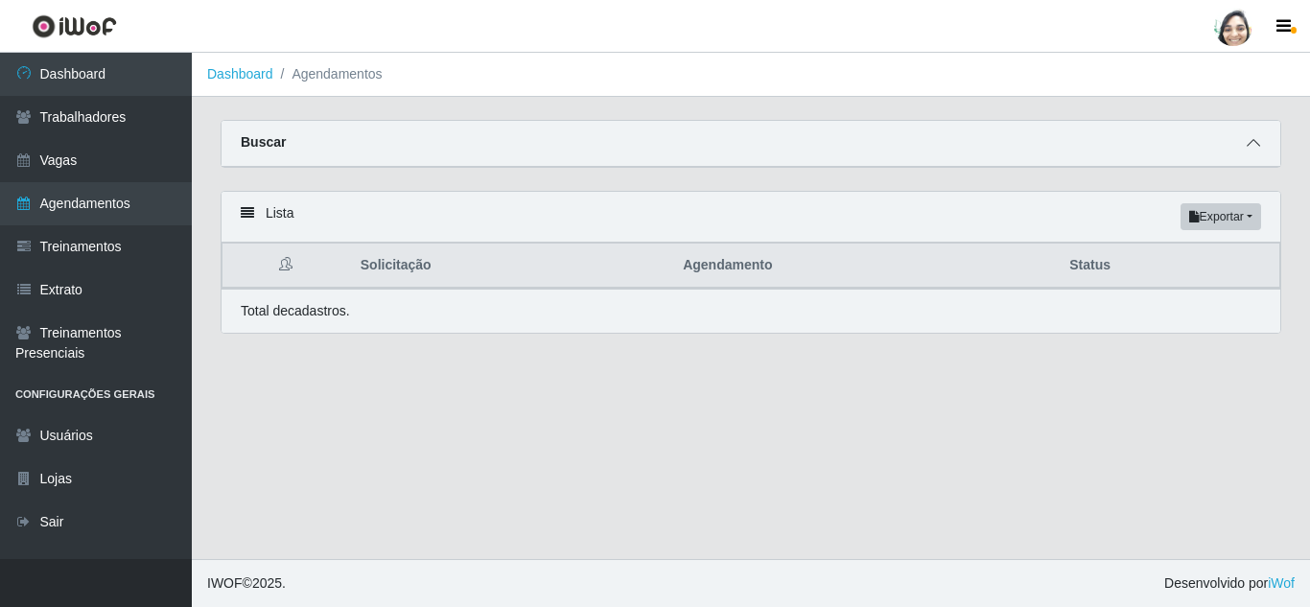
click at [1254, 140] on icon at bounding box center [1253, 142] width 13 height 13
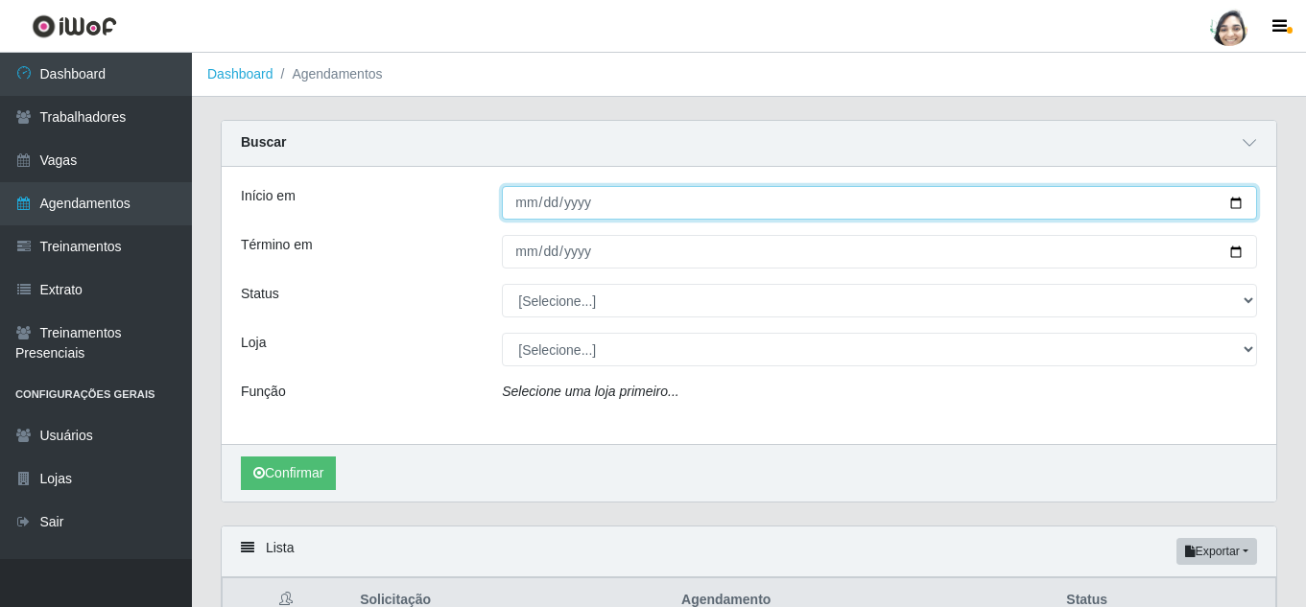
click at [516, 203] on input "Início em" at bounding box center [879, 203] width 755 height 34
type input "[DATE]"
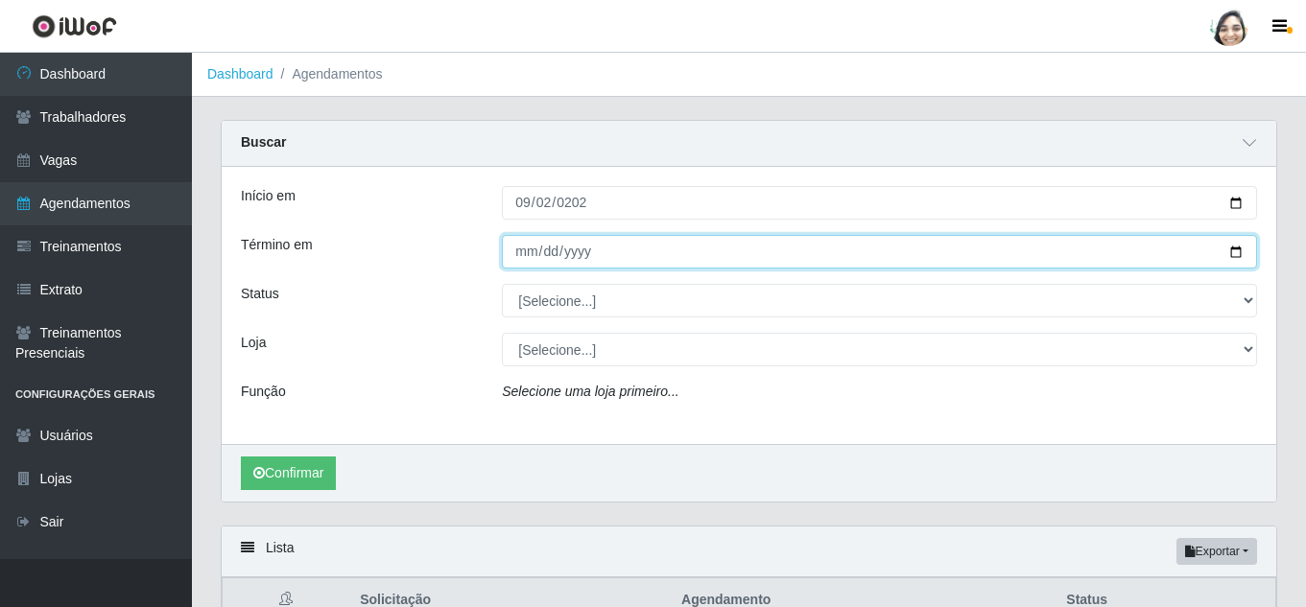
click at [522, 264] on input "Término em" at bounding box center [879, 252] width 755 height 34
type input "[DATE]"
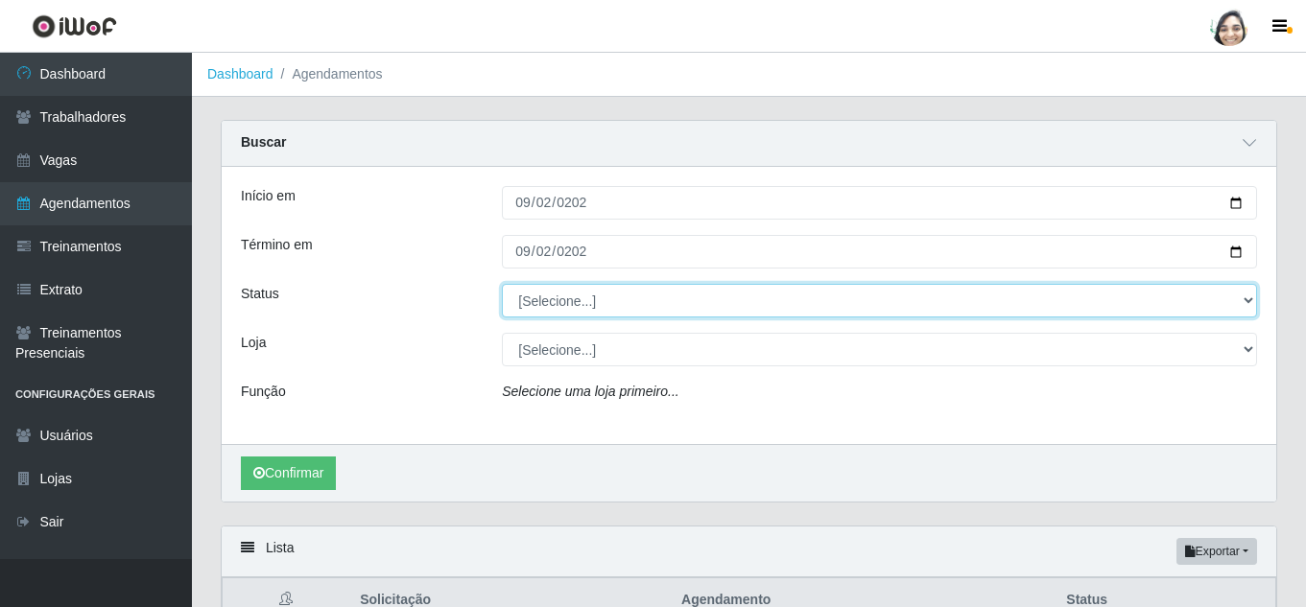
click at [534, 290] on select "[Selecione...] AGENDADO AGUARDANDO LIBERAR EM ANDAMENTO EM REVISÃO FINALIZADO C…" at bounding box center [879, 301] width 755 height 34
select select "FINALIZADO"
click at [502, 285] on select "[Selecione...] AGENDADO AGUARDANDO LIBERAR EM ANDAMENTO EM REVISÃO FINALIZADO C…" at bounding box center [879, 301] width 755 height 34
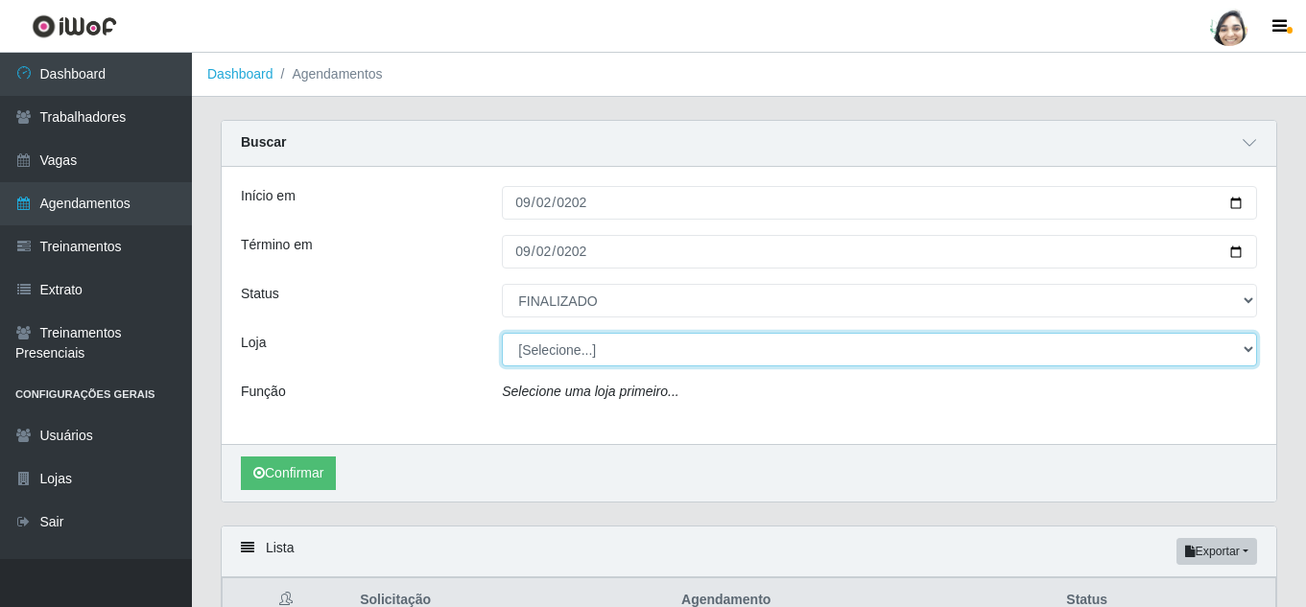
click at [543, 346] on select "[Selecione...] Mar Vermelho - Loja 04" at bounding box center [879, 350] width 755 height 34
select select "251"
click at [502, 334] on select "[Selecione...] Mar Vermelho - Loja 04" at bounding box center [879, 350] width 755 height 34
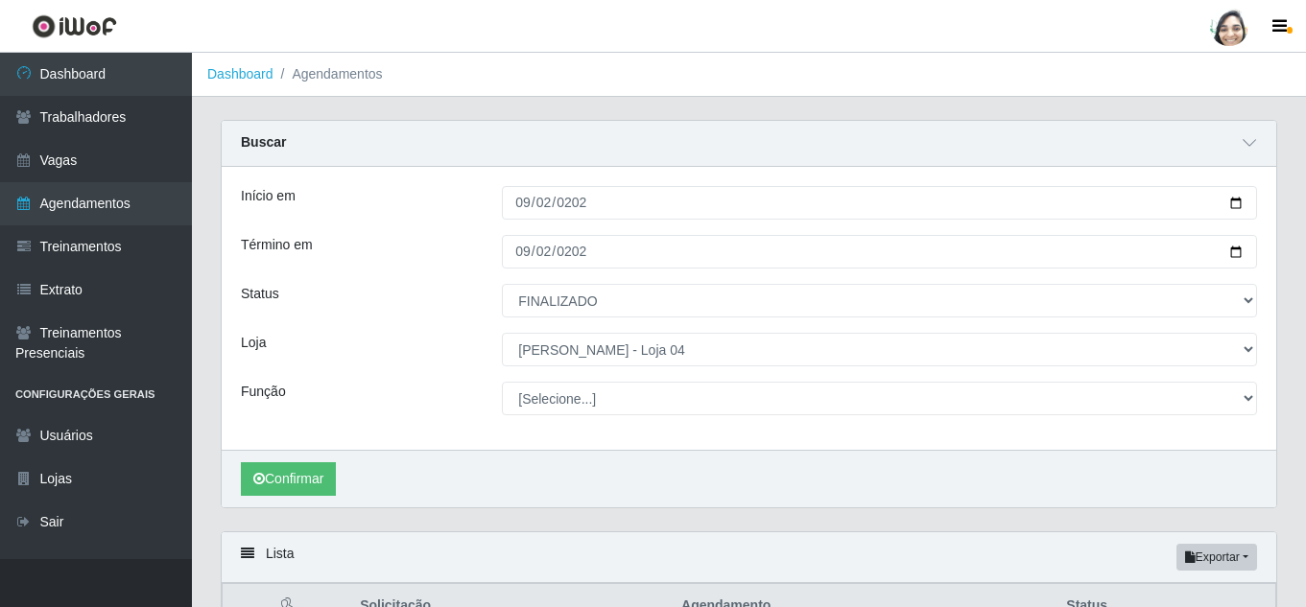
click at [610, 391] on select "[Selecione...] ASG ASG + ASG ++ Auxiliar de Depósito Auxiliar de Depósito + Aux…" at bounding box center [879, 399] width 755 height 34
select select "22"
click at [502, 383] on select "[Selecione...] ASG ASG + ASG ++ Auxiliar de Depósito Auxiliar de Depósito + Aux…" at bounding box center [879, 399] width 755 height 34
click at [294, 494] on button "Confirmar" at bounding box center [288, 479] width 95 height 34
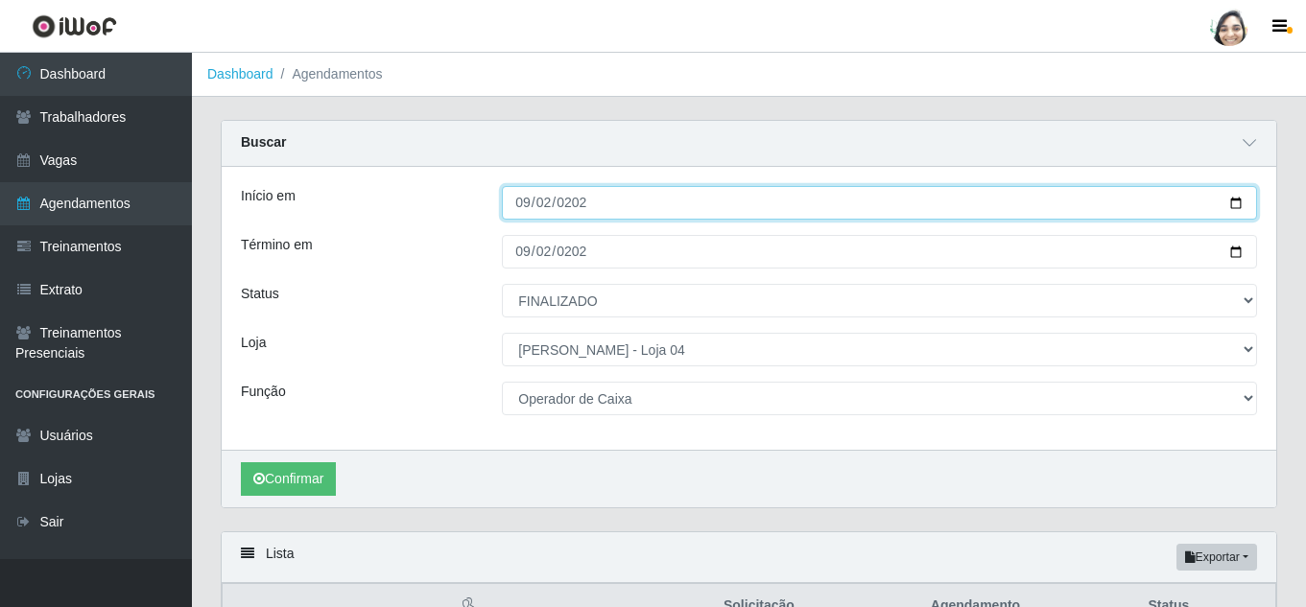
click at [522, 202] on input "[DATE]" at bounding box center [879, 203] width 755 height 34
type input "[DATE]"
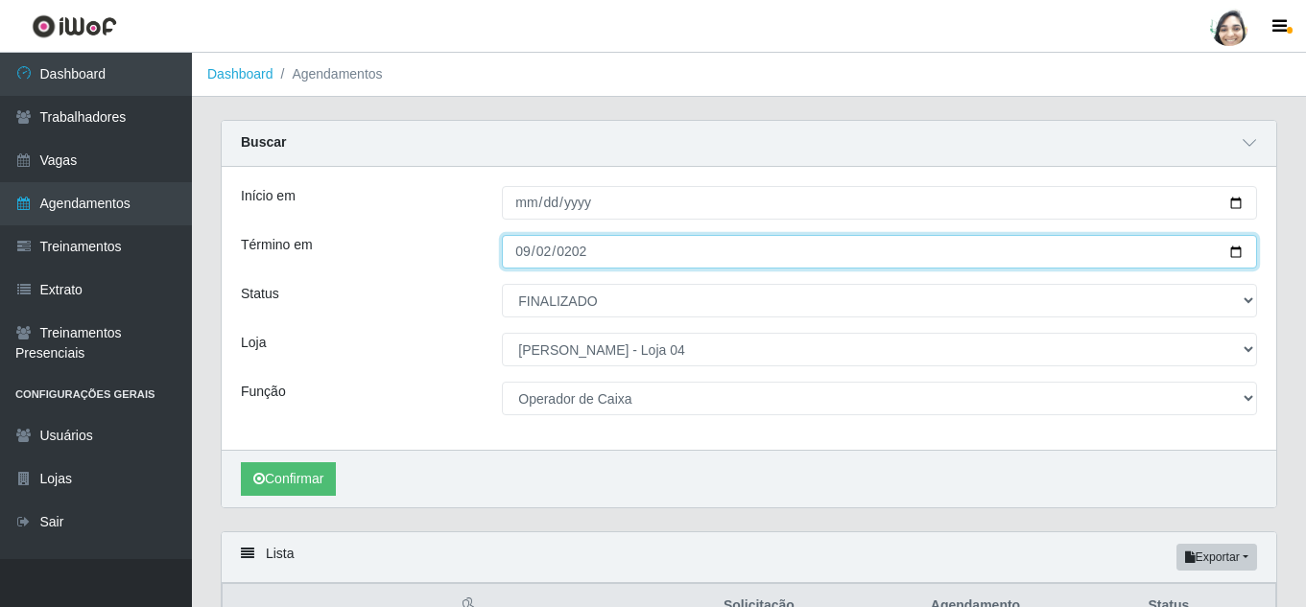
click at [516, 246] on input "[DATE]" at bounding box center [879, 252] width 755 height 34
type input "[DATE]"
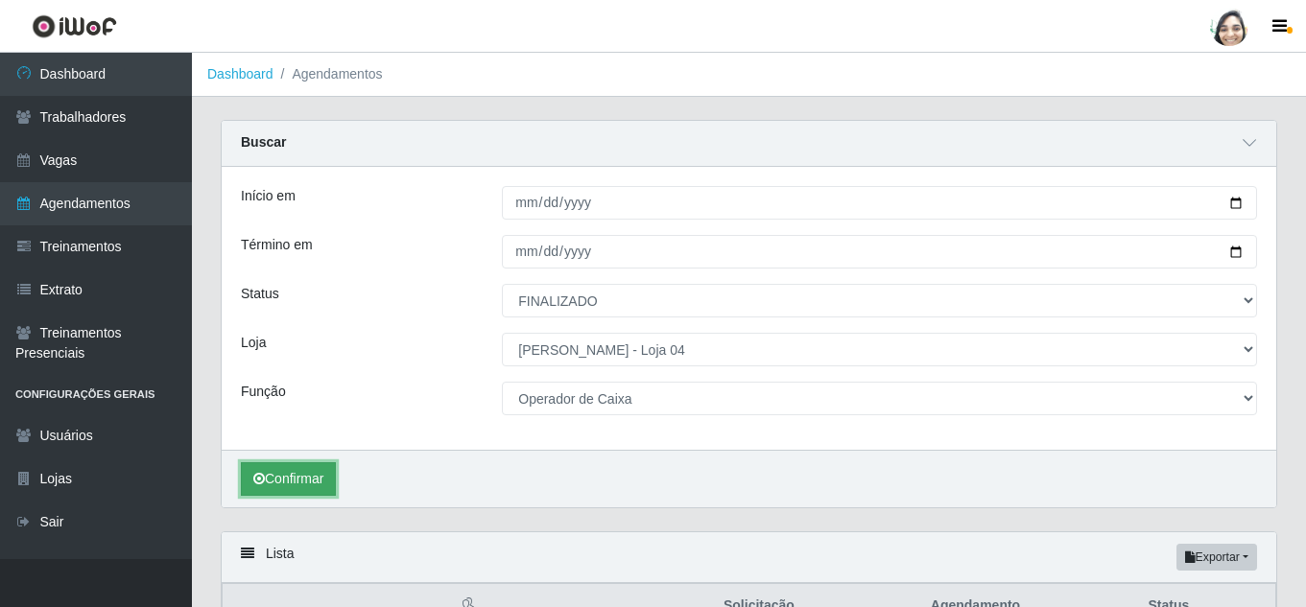
click at [318, 479] on button "Confirmar" at bounding box center [288, 479] width 95 height 34
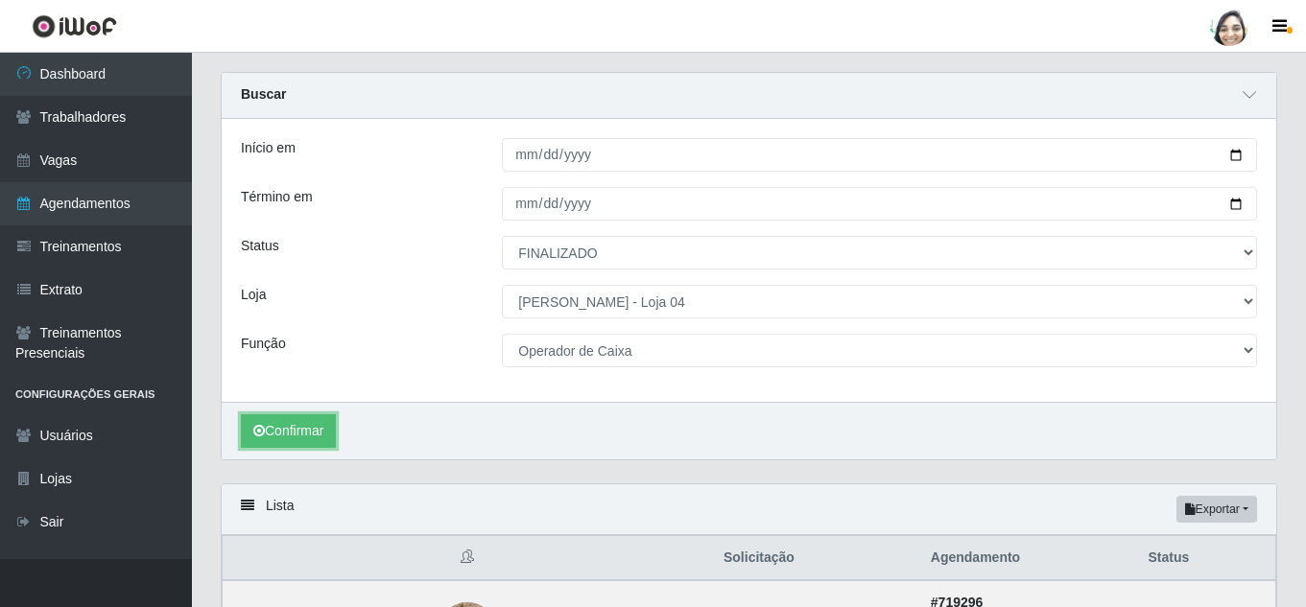
scroll to position [29, 0]
